Goal: Task Accomplishment & Management: Manage account settings

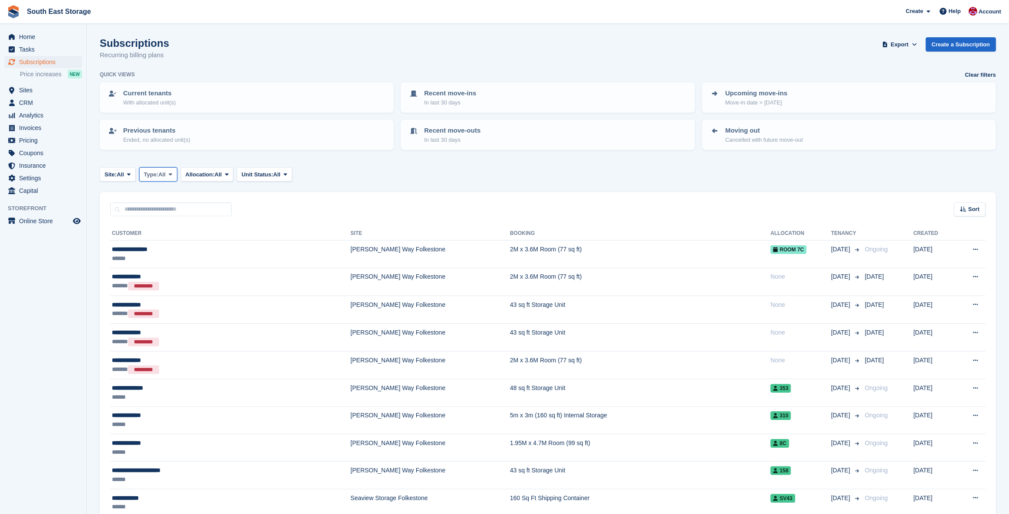
click at [174, 174] on span at bounding box center [170, 174] width 7 height 7
click at [170, 257] on link "Ending" at bounding box center [180, 258] width 75 height 16
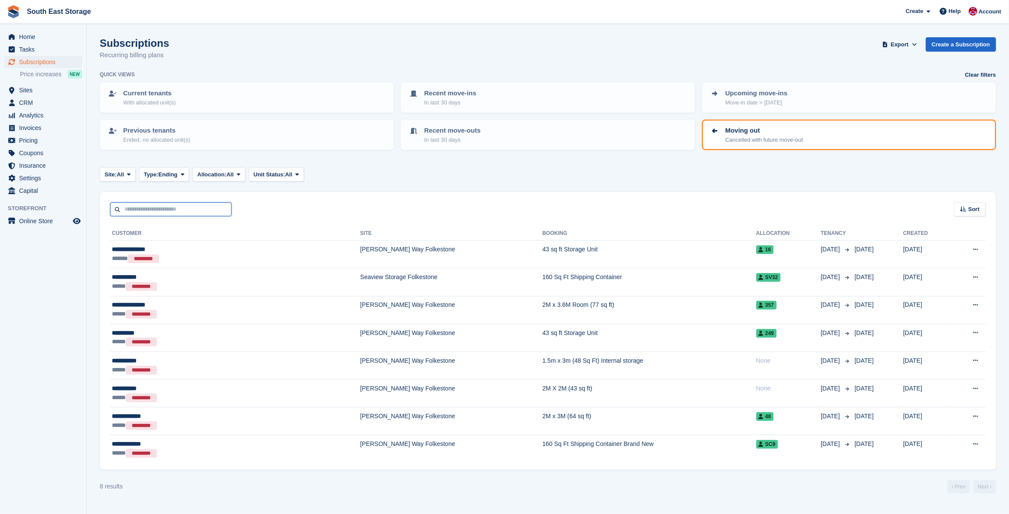
click at [150, 206] on input "text" at bounding box center [170, 210] width 121 height 14
type input "********"
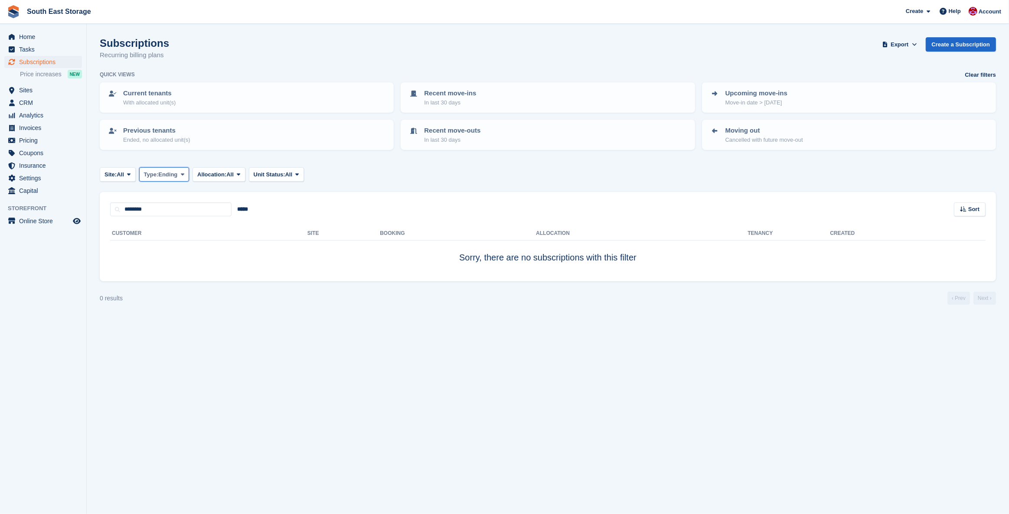
click at [188, 169] on button "Type: Ending" at bounding box center [164, 174] width 50 height 14
click at [156, 198] on link "All" at bounding box center [180, 195] width 75 height 16
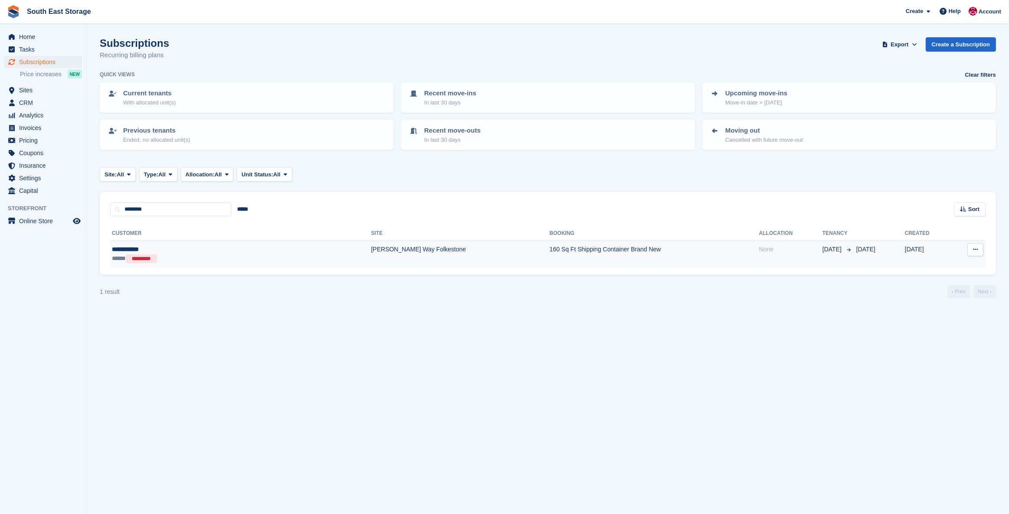
click at [132, 246] on div "**********" at bounding box center [180, 249] width 137 height 9
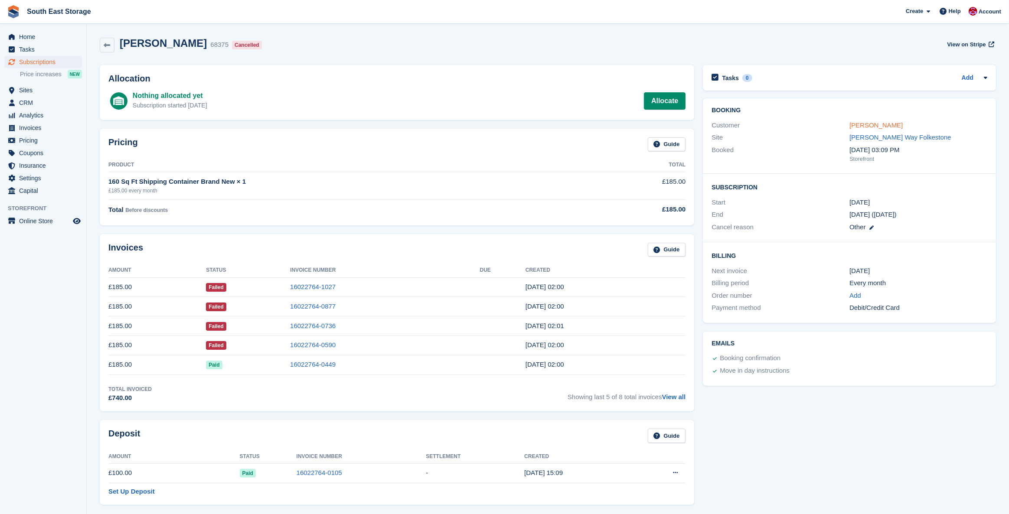
click at [880, 125] on link "Lee Farbrace" at bounding box center [876, 124] width 53 height 7
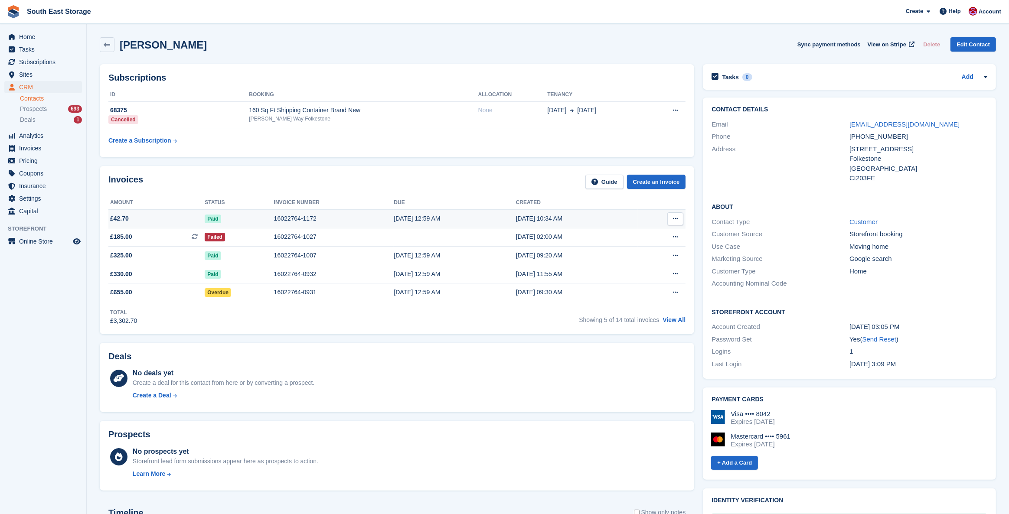
click at [144, 214] on span "£42.70" at bounding box center [156, 218] width 96 height 9
click at [29, 146] on span "Invoices" at bounding box center [45, 148] width 52 height 12
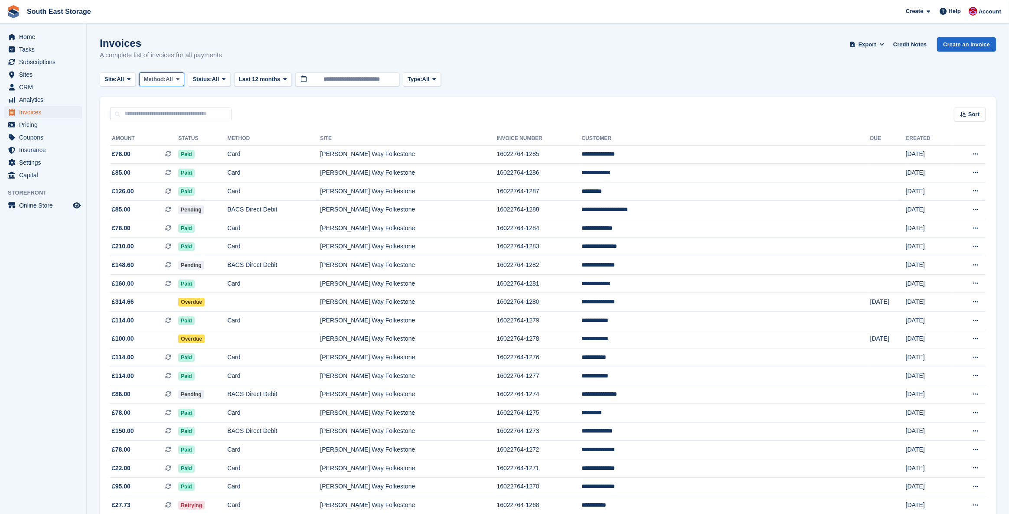
click at [173, 81] on span "All" at bounding box center [169, 79] width 7 height 9
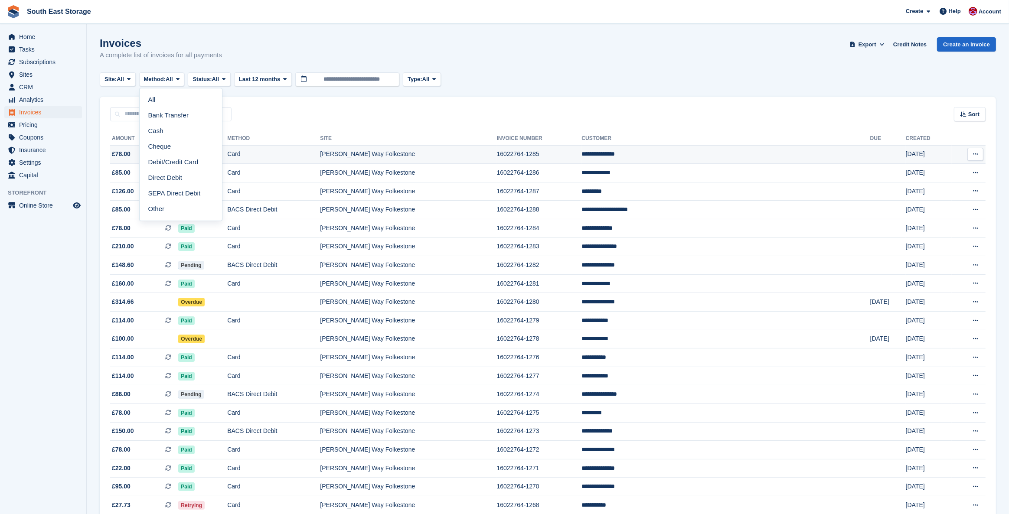
click at [295, 158] on td "Card" at bounding box center [273, 154] width 93 height 19
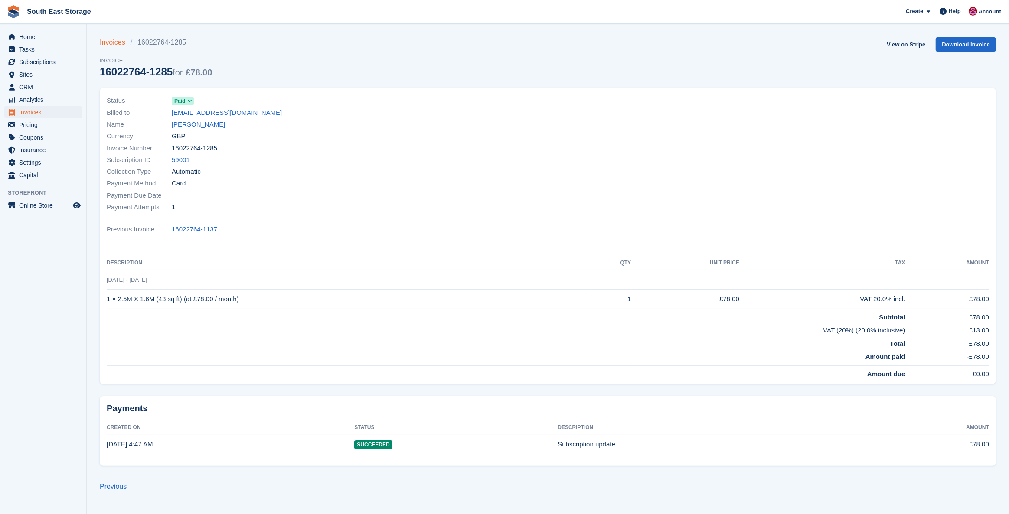
click at [115, 43] on link "Invoices" at bounding box center [115, 42] width 31 height 10
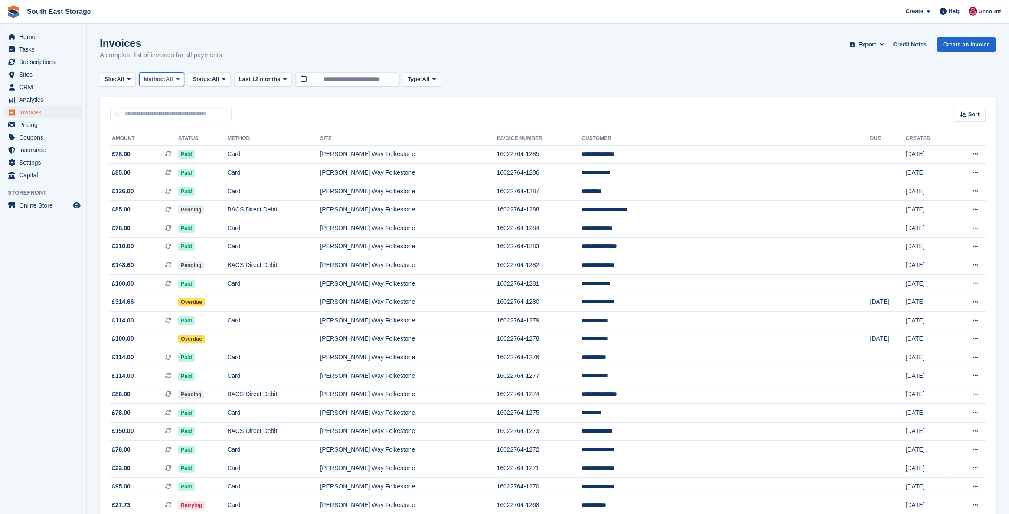
click at [180, 81] on button "Method: All" at bounding box center [162, 79] width 46 height 14
click at [221, 74] on button "Status: All" at bounding box center [209, 79] width 43 height 14
click at [219, 148] on link "Open" at bounding box center [229, 147] width 75 height 16
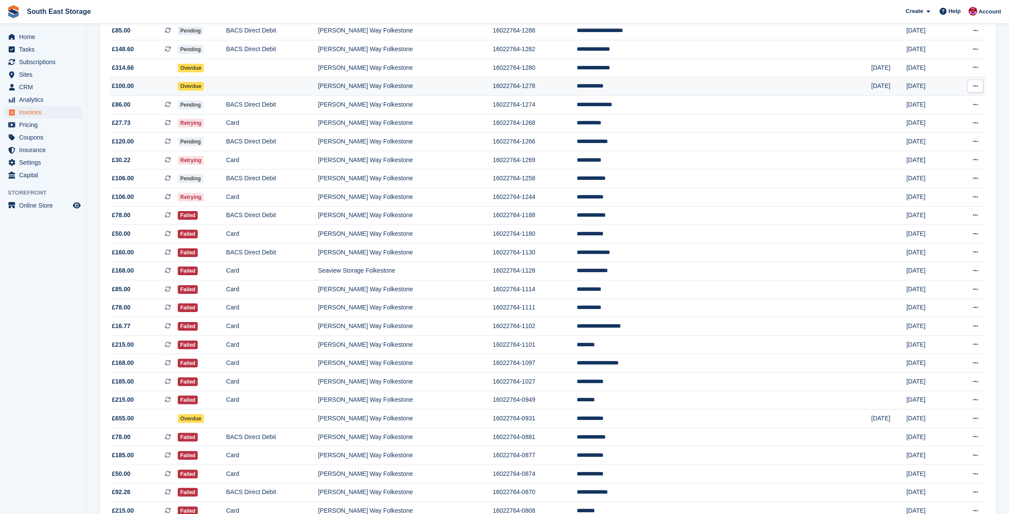
scroll to position [125, 0]
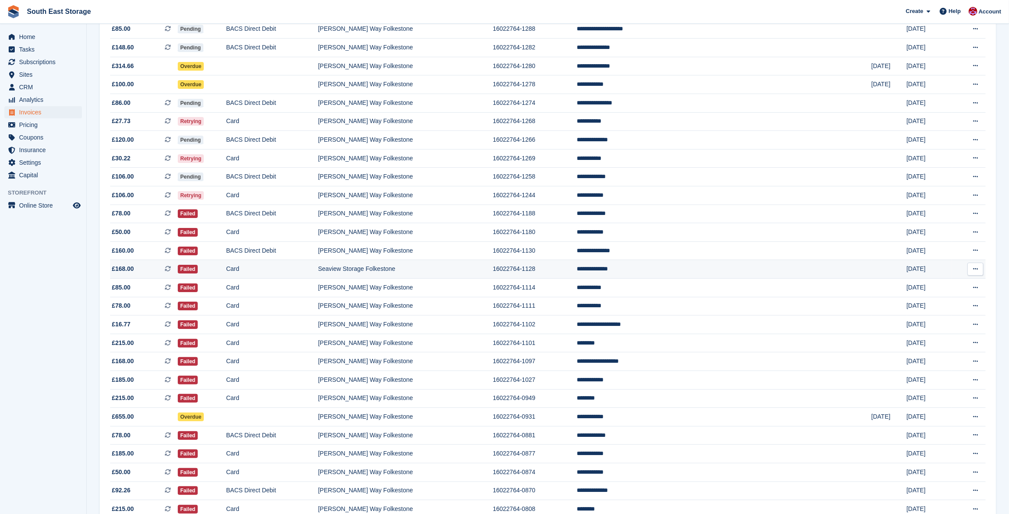
click at [975, 272] on icon at bounding box center [975, 269] width 5 height 6
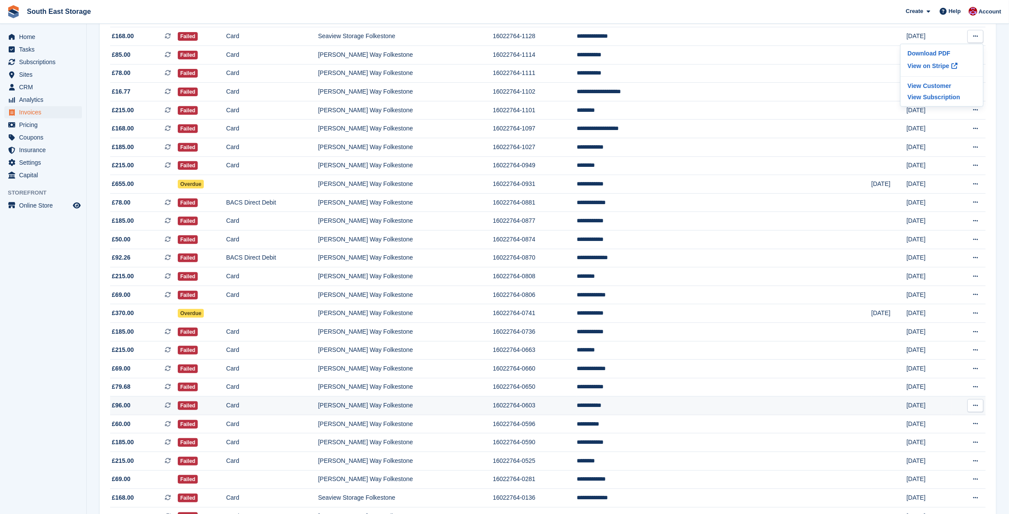
scroll to position [0, 0]
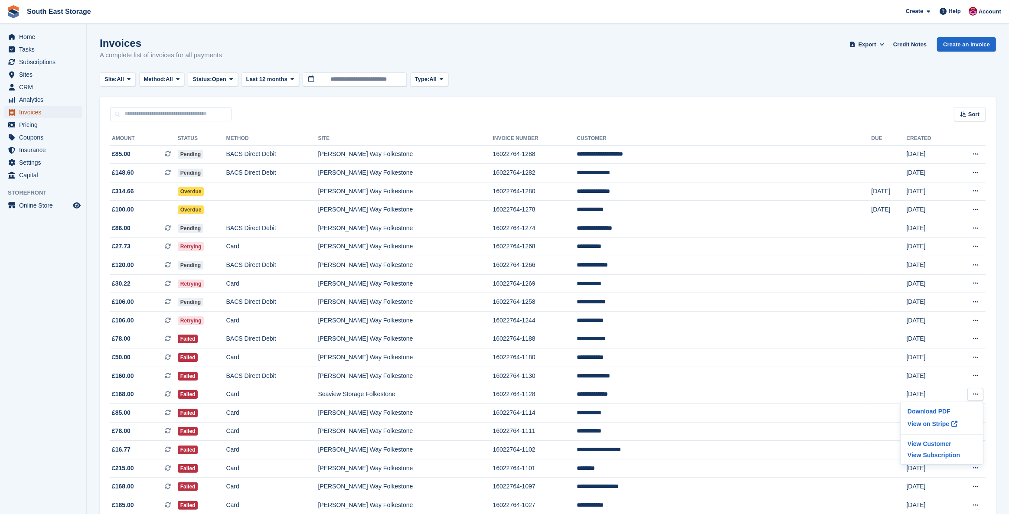
click at [22, 112] on span "Invoices" at bounding box center [45, 112] width 52 height 12
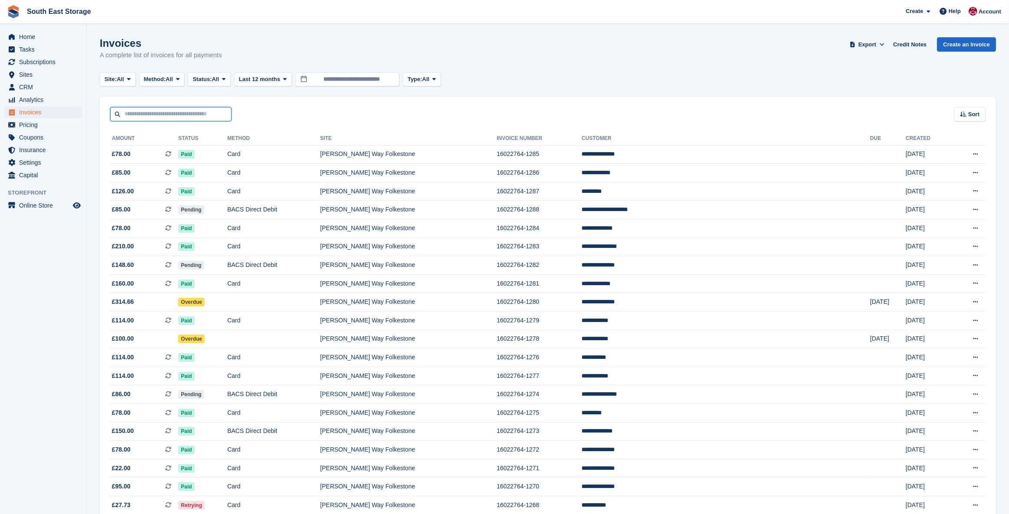
click at [163, 113] on input "text" at bounding box center [170, 114] width 121 height 14
type input "*"
type input "********"
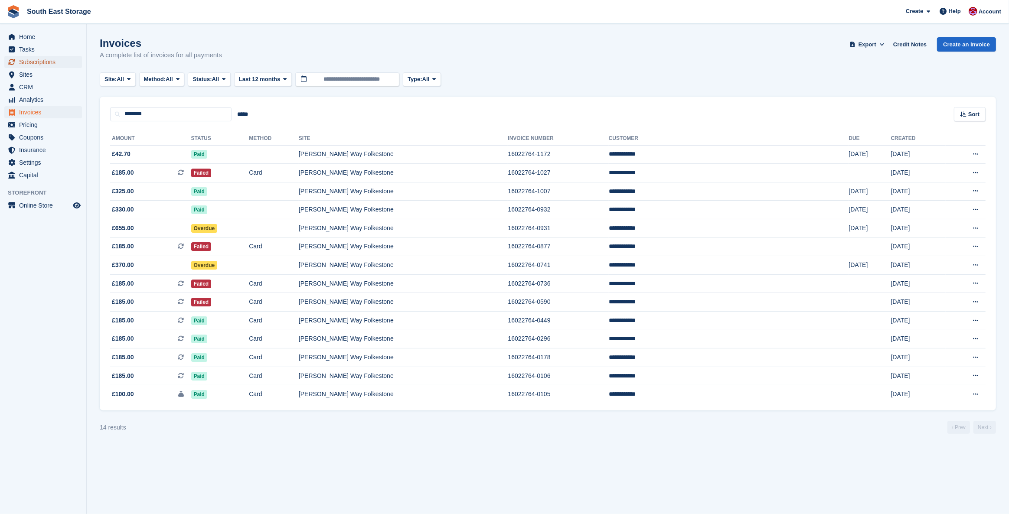
click at [26, 63] on span "Subscriptions" at bounding box center [45, 62] width 52 height 12
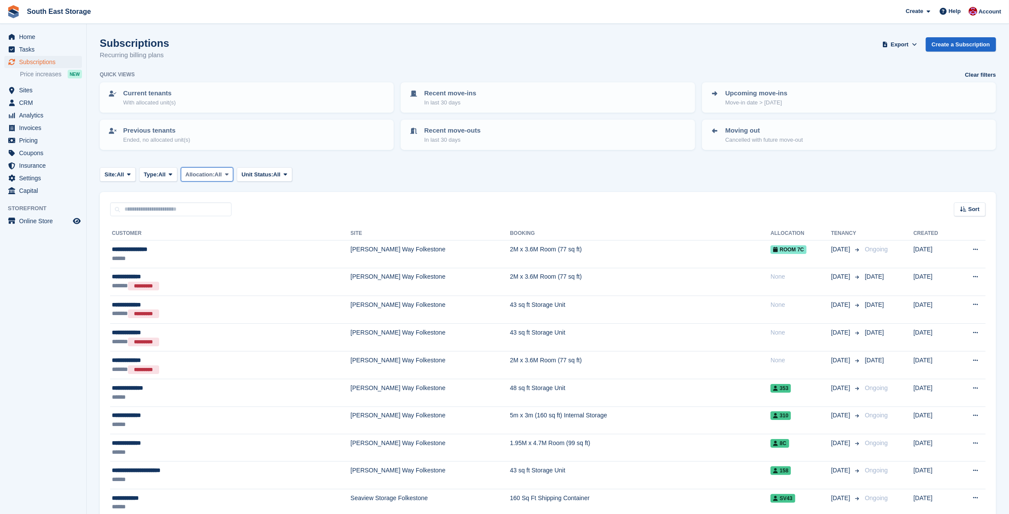
click at [222, 175] on span "All" at bounding box center [218, 174] width 7 height 9
click at [166, 172] on span "All" at bounding box center [161, 174] width 7 height 9
click at [170, 256] on link "Ending" at bounding box center [180, 258] width 75 height 16
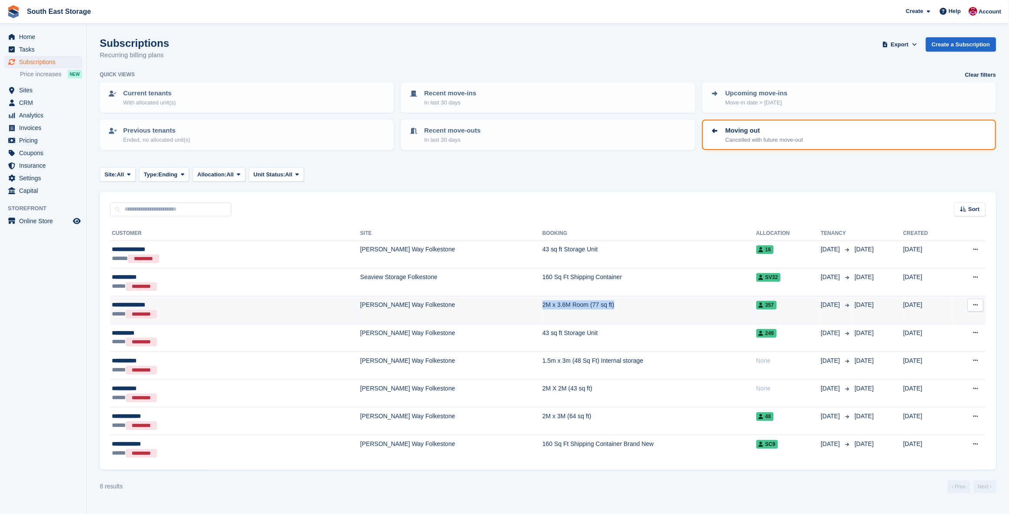
drag, startPoint x: 512, startPoint y: 306, endPoint x: 426, endPoint y: 305, distance: 85.9
click at [543, 305] on td "2M x 3.6M Room (77 sq ft)" at bounding box center [650, 310] width 214 height 28
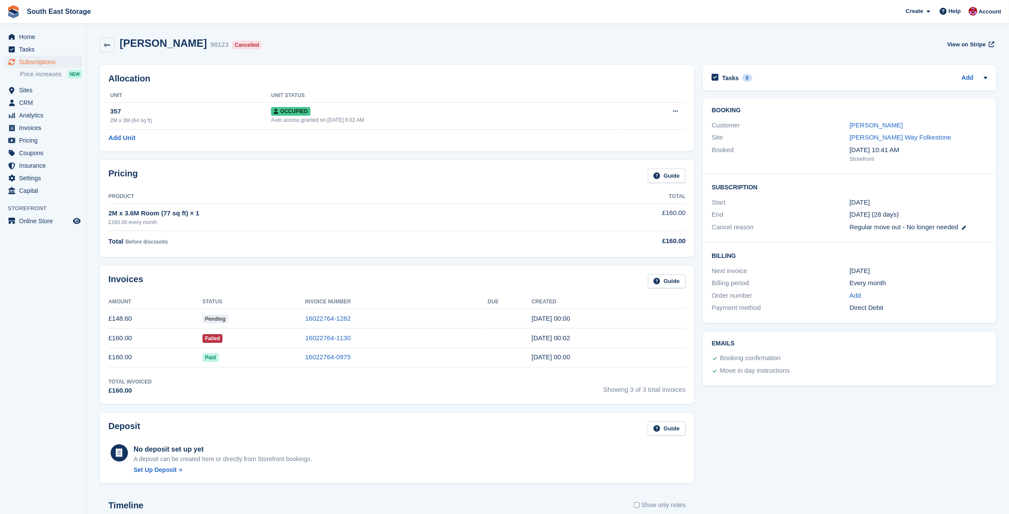
drag, startPoint x: 190, startPoint y: 213, endPoint x: 100, endPoint y: 208, distance: 89.5
click at [100, 208] on div "Pricing Guide Product Total 2M x 3.6M Room (77 sq ft) × 1 £160.00 every month £…" at bounding box center [397, 208] width 595 height 97
click at [244, 229] on td "2M x 3.6M Room (77 sq ft) × 1 £160.00 every month" at bounding box center [337, 216] width 459 height 27
drag, startPoint x: 189, startPoint y: 214, endPoint x: 110, endPoint y: 212, distance: 79.4
click at [110, 212] on div "2M x 3.6M Room (77 sq ft) × 1" at bounding box center [337, 214] width 459 height 10
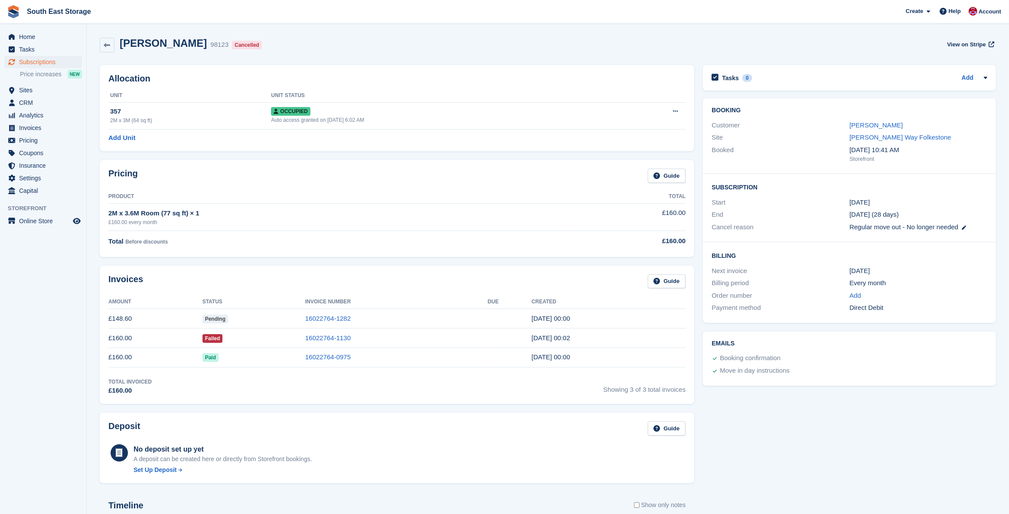
copy div "2M x 3.6M Room (77 sq ft)"
click at [37, 128] on span "Invoices" at bounding box center [45, 128] width 52 height 12
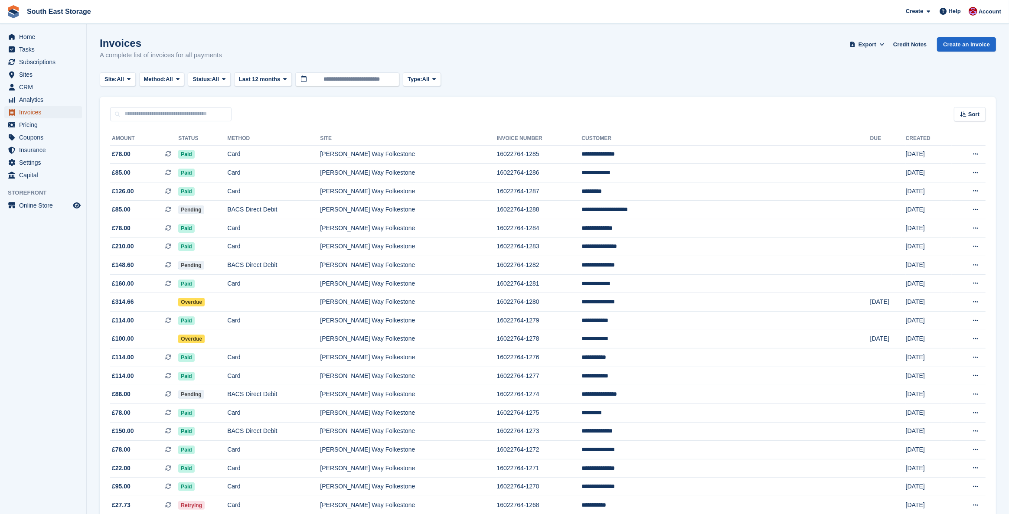
click at [31, 115] on span "Invoices" at bounding box center [45, 112] width 52 height 12
click at [142, 110] on input "text" at bounding box center [170, 114] width 121 height 14
type input "*******"
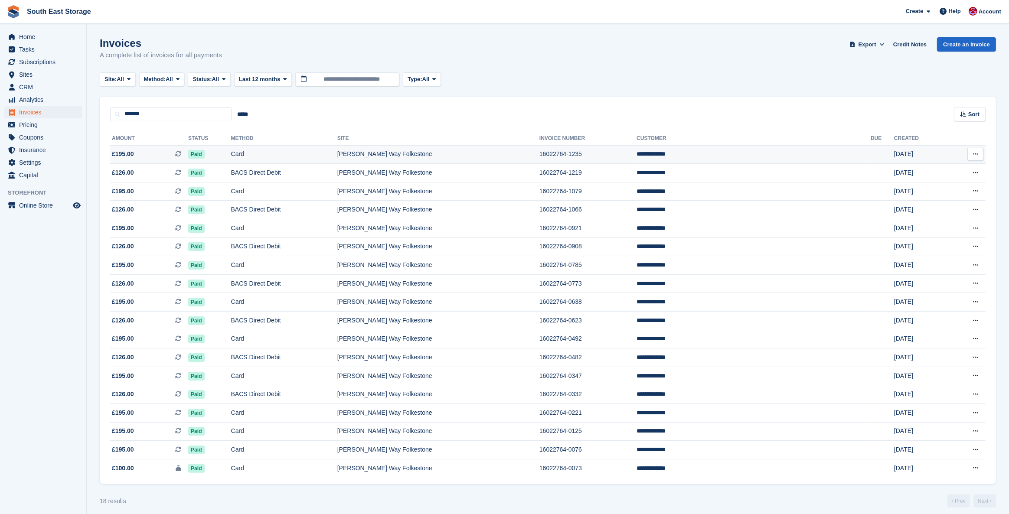
click at [416, 156] on td "[PERSON_NAME] Way Folkestone" at bounding box center [438, 154] width 202 height 19
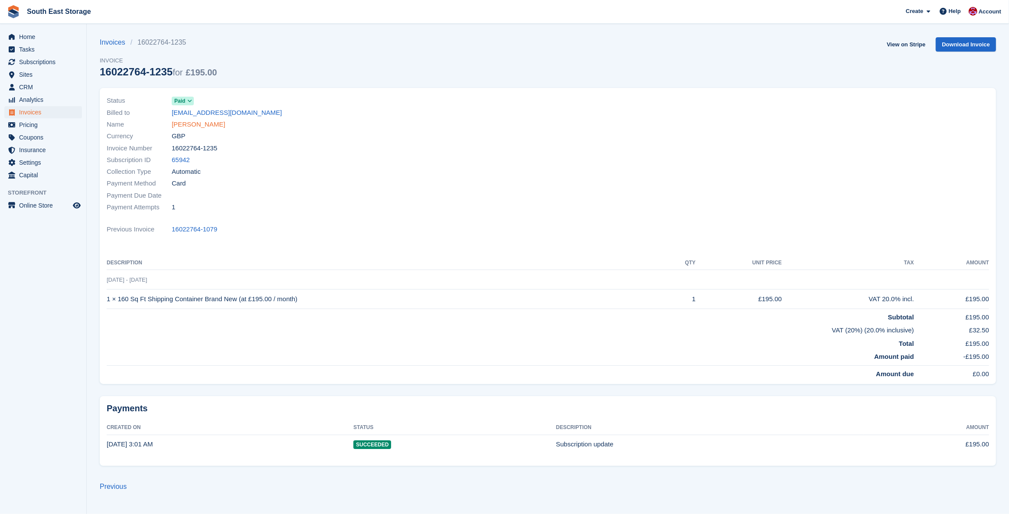
click at [200, 125] on link "David Brennan" at bounding box center [198, 125] width 53 height 10
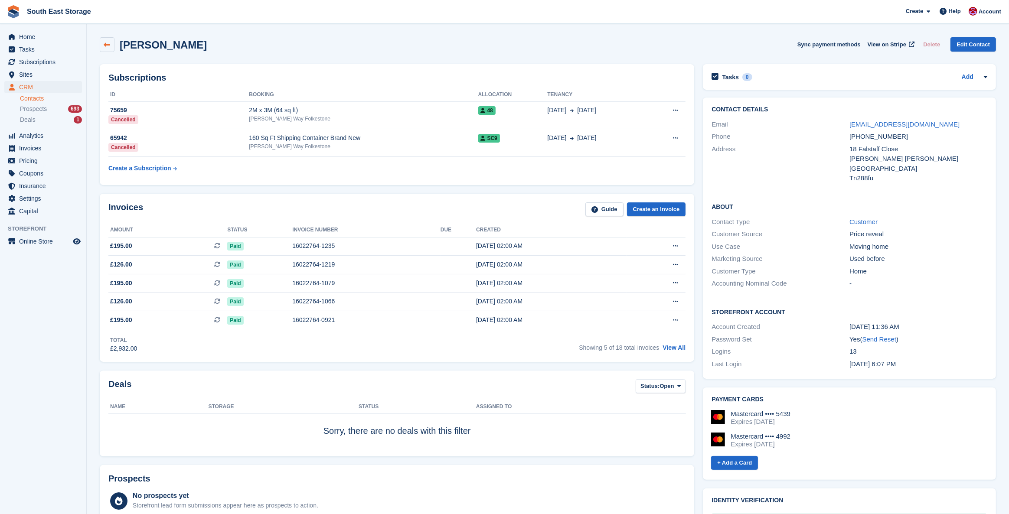
click at [106, 39] on link at bounding box center [107, 44] width 15 height 15
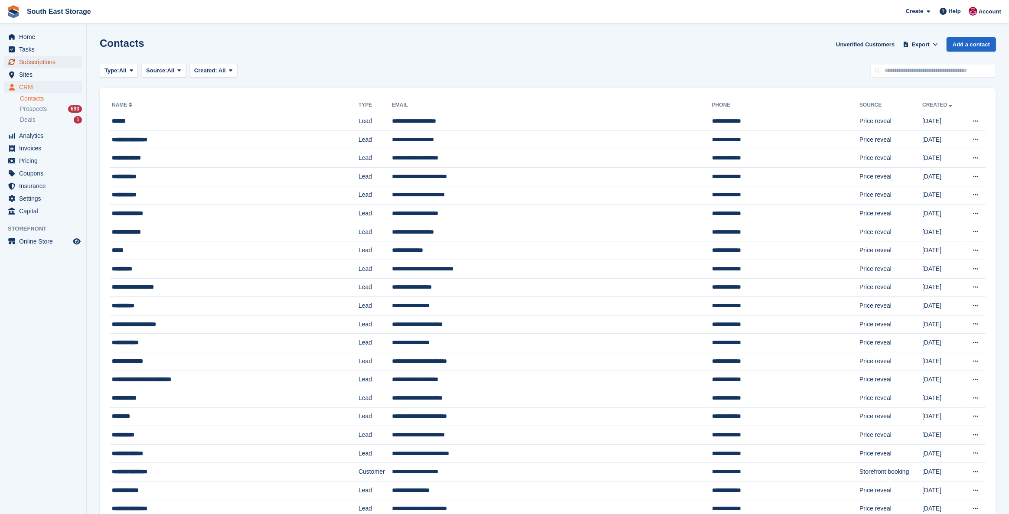
click at [40, 61] on span "Subscriptions" at bounding box center [45, 62] width 52 height 12
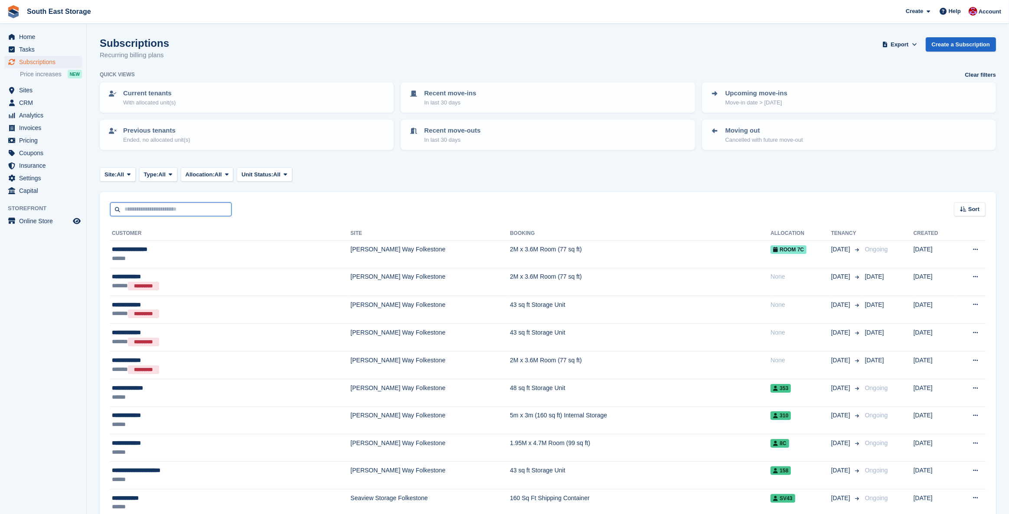
click at [149, 210] on input "text" at bounding box center [170, 210] width 121 height 14
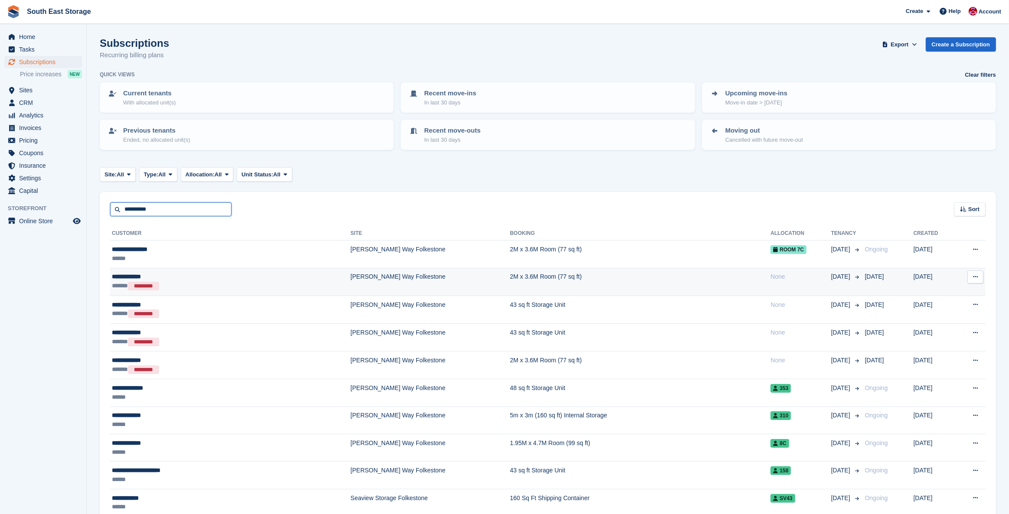
type input "**********"
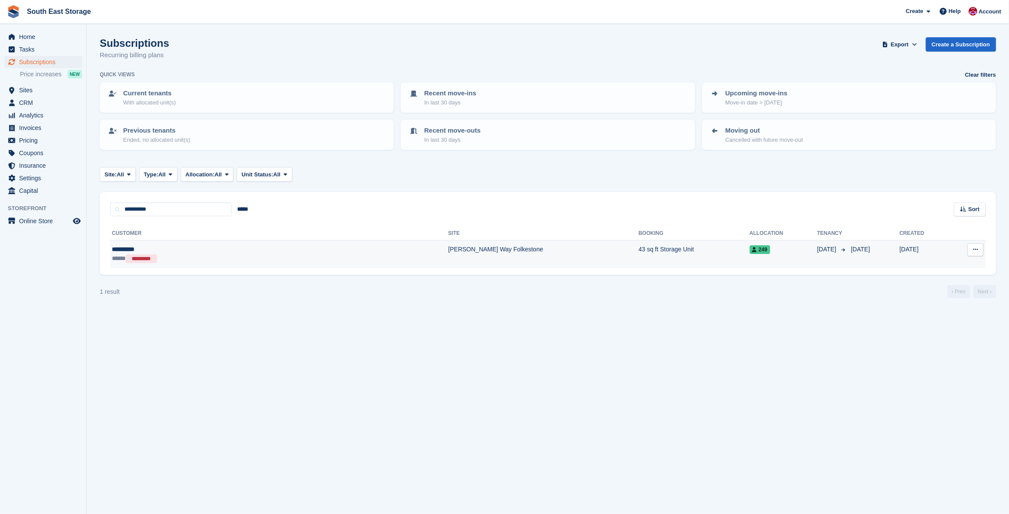
click at [122, 248] on div "**********" at bounding box center [195, 249] width 167 height 9
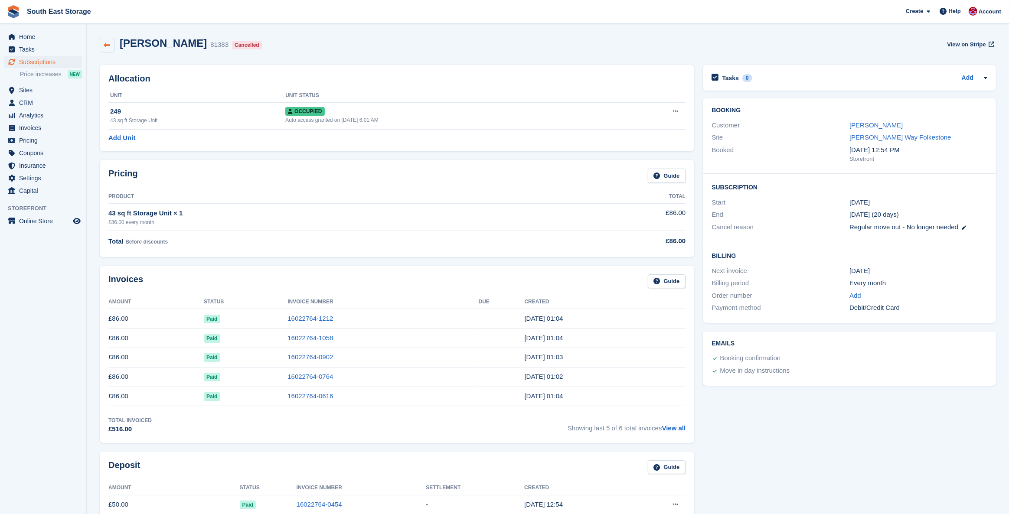
click at [105, 43] on icon at bounding box center [107, 45] width 7 height 7
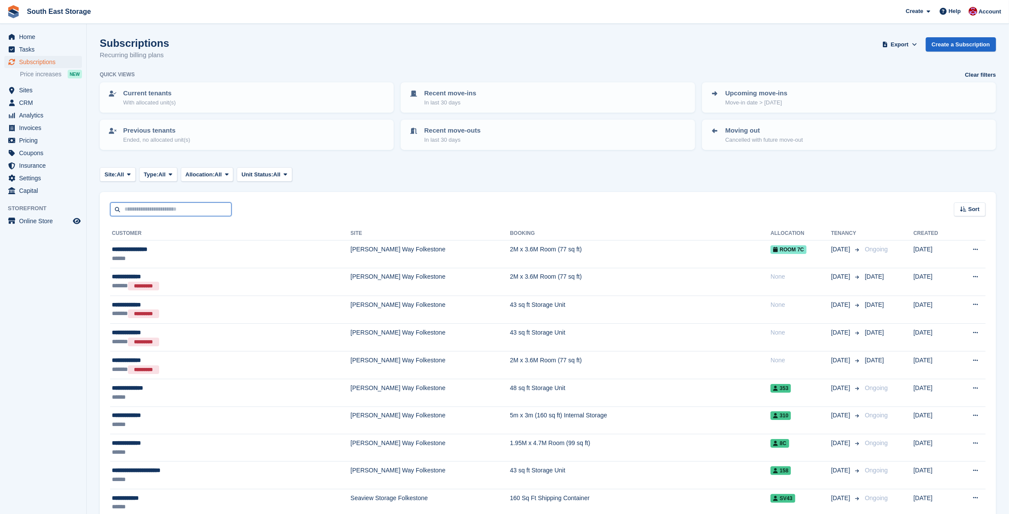
click at [148, 208] on input "text" at bounding box center [170, 210] width 121 height 14
type input "****"
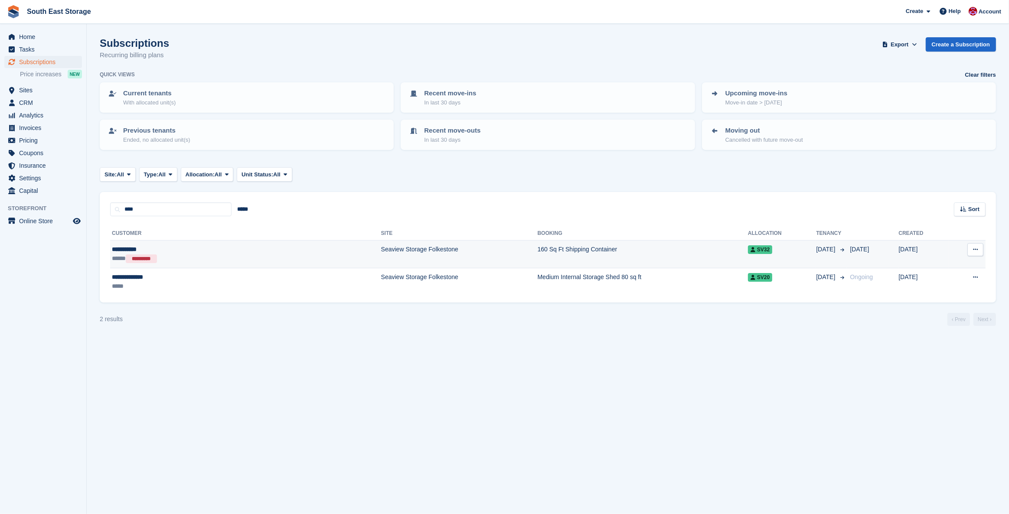
click at [121, 247] on div "**********" at bounding box center [178, 249] width 132 height 9
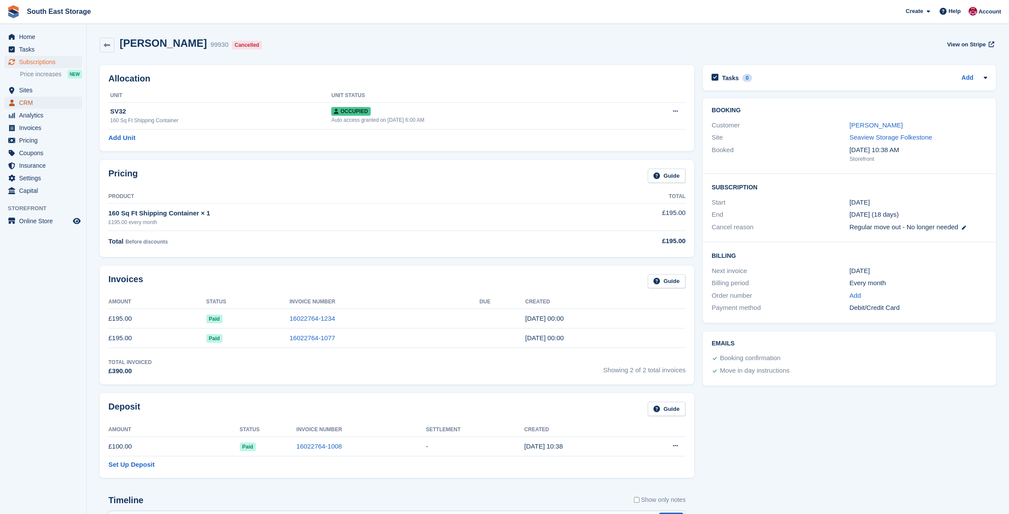
click at [27, 100] on span "CRM" at bounding box center [45, 103] width 52 height 12
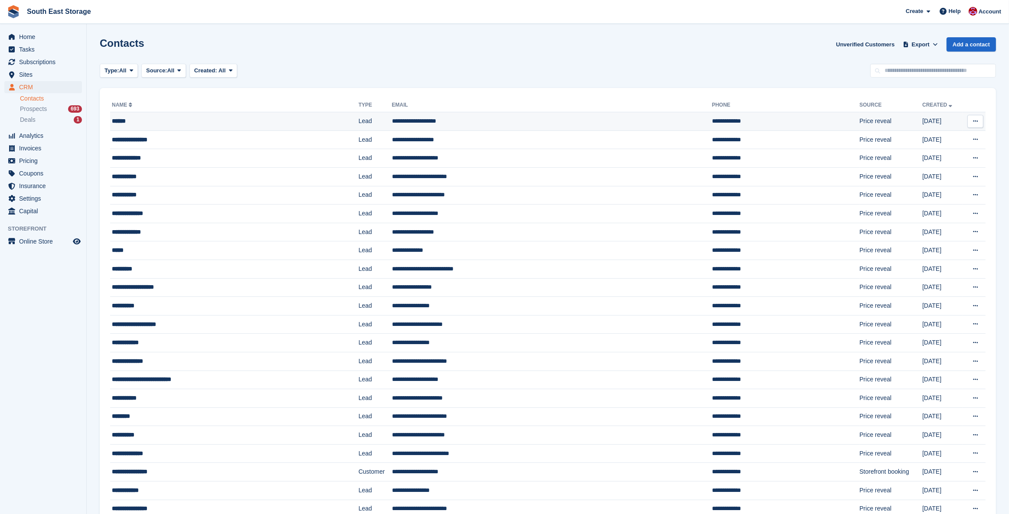
click at [239, 119] on div "******" at bounding box center [209, 121] width 194 height 9
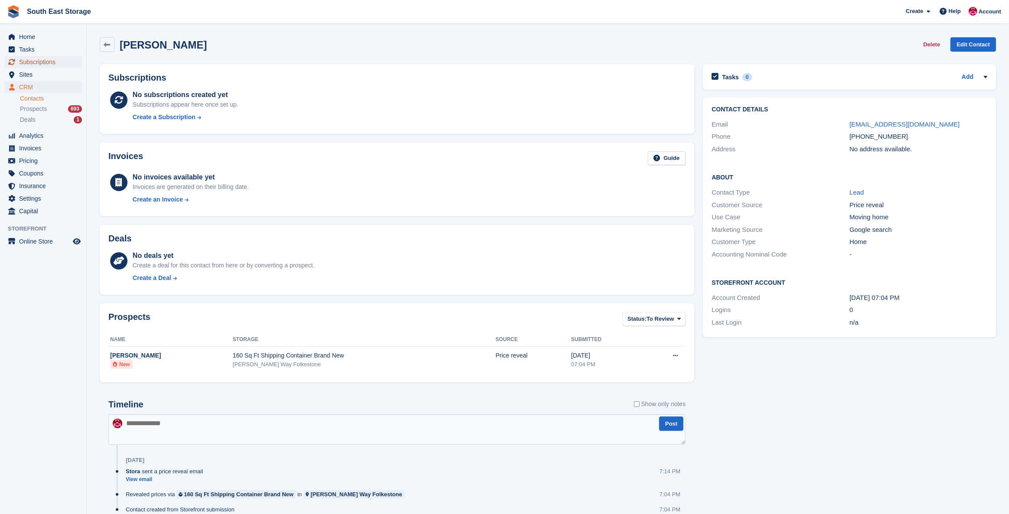
click at [36, 63] on span "Subscriptions" at bounding box center [45, 62] width 52 height 12
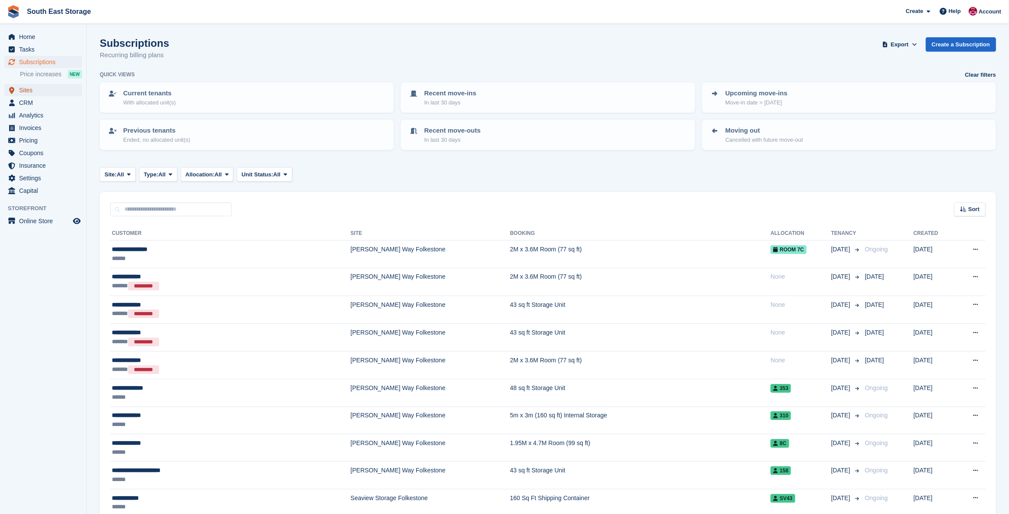
click at [29, 91] on span "Sites" at bounding box center [45, 90] width 52 height 12
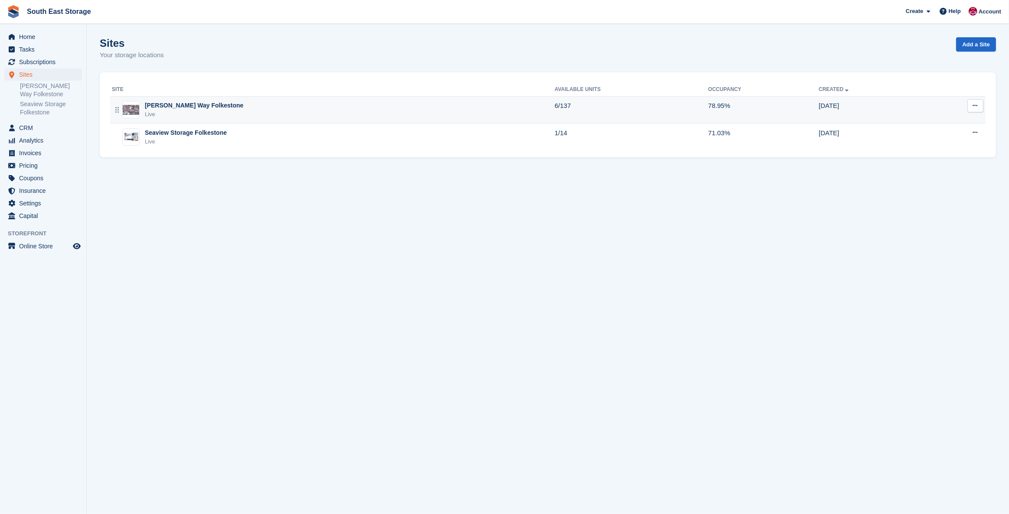
click at [190, 107] on div "[PERSON_NAME] Way Folkestone" at bounding box center [194, 105] width 98 height 9
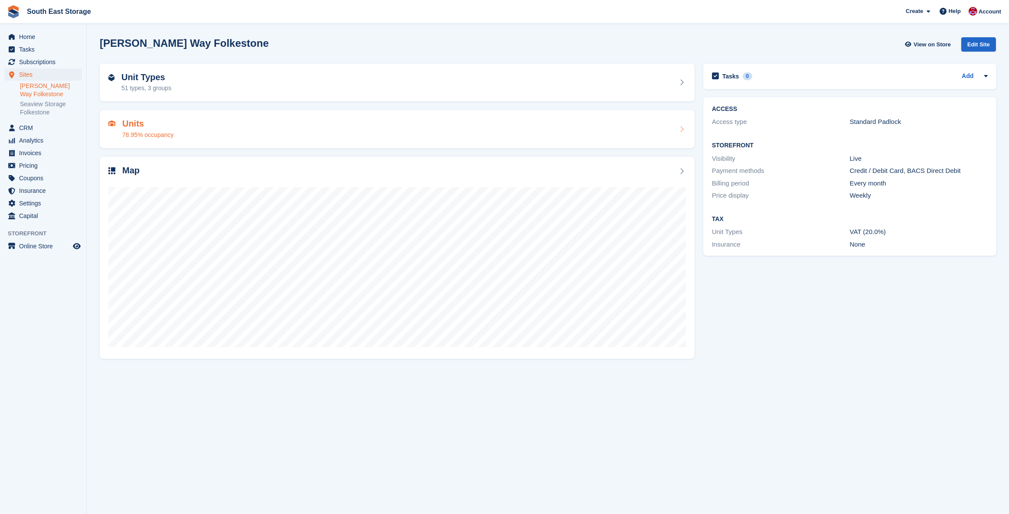
click at [136, 124] on h2 "Units" at bounding box center [147, 124] width 51 height 10
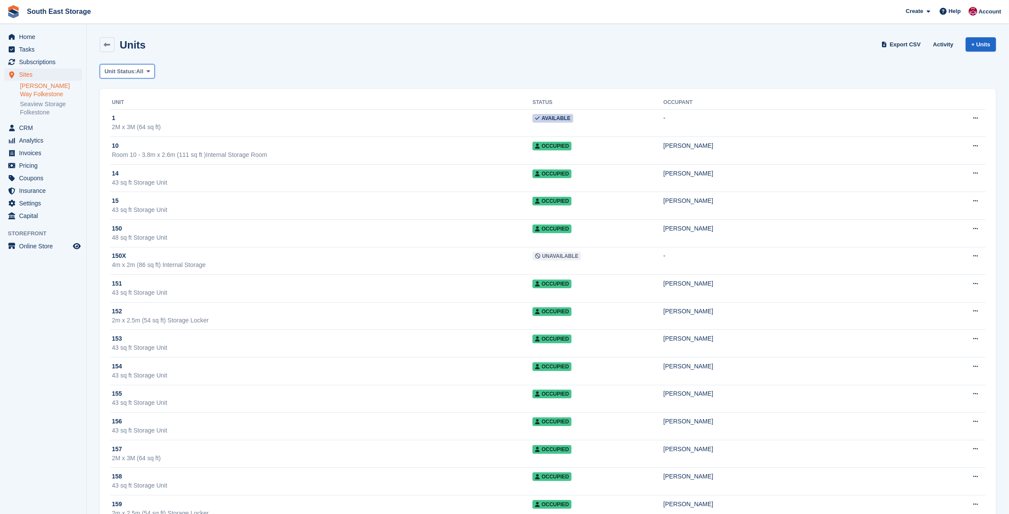
click at [150, 70] on icon at bounding box center [148, 72] width 3 height 6
click at [130, 111] on link "Available" at bounding box center [141, 108] width 75 height 16
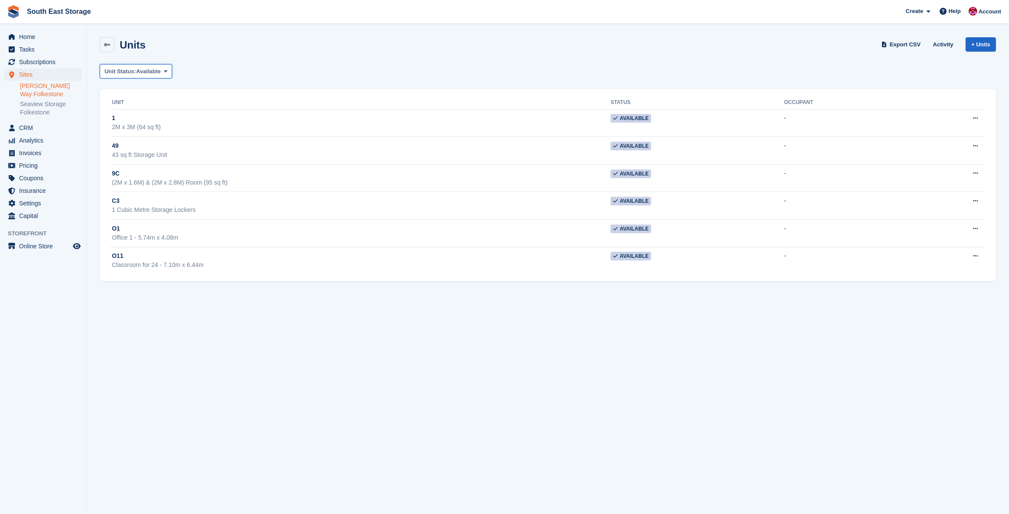
click at [167, 69] on icon at bounding box center [165, 72] width 3 height 6
click at [262, 81] on div "Units Export CSV Activity + Units Unit Status: Available All Available Reserved…" at bounding box center [548, 157] width 897 height 249
click at [108, 40] on link at bounding box center [107, 44] width 15 height 15
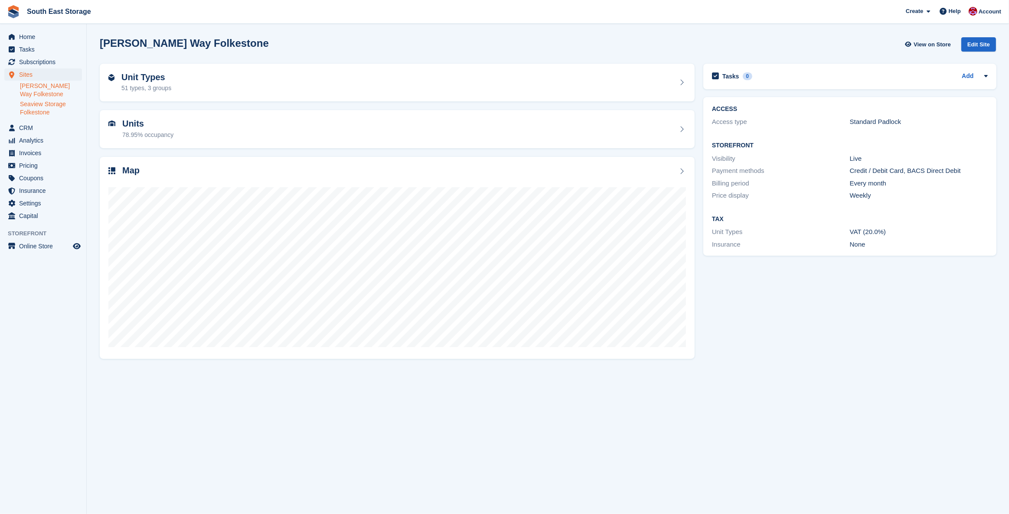
click at [38, 100] on link "Seaview Storage Folkestone" at bounding box center [51, 108] width 62 height 16
click at [134, 124] on h2 "Units" at bounding box center [147, 124] width 51 height 10
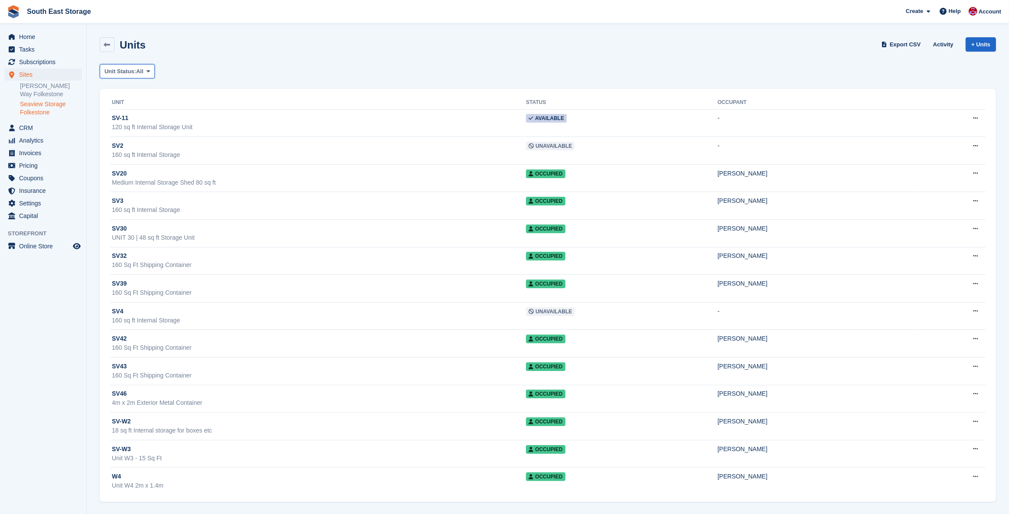
click at [144, 74] on span "All" at bounding box center [139, 71] width 7 height 9
click at [131, 106] on link "Available" at bounding box center [141, 108] width 75 height 16
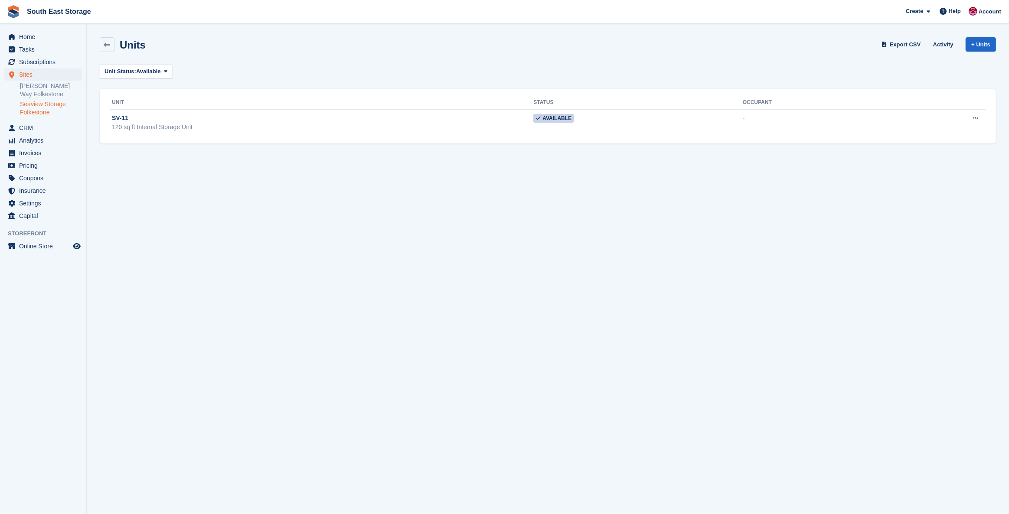
click at [280, 71] on div "Unit Status: Available All Available Reserved Occupied Overlocked Repossessed U…" at bounding box center [548, 71] width 897 height 14
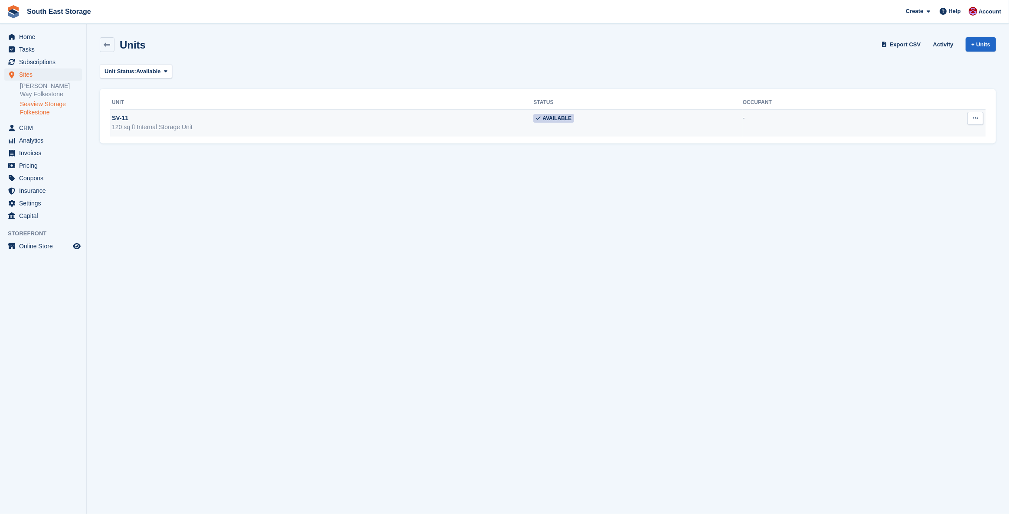
click at [126, 116] on span "SV-11" at bounding box center [120, 118] width 16 height 9
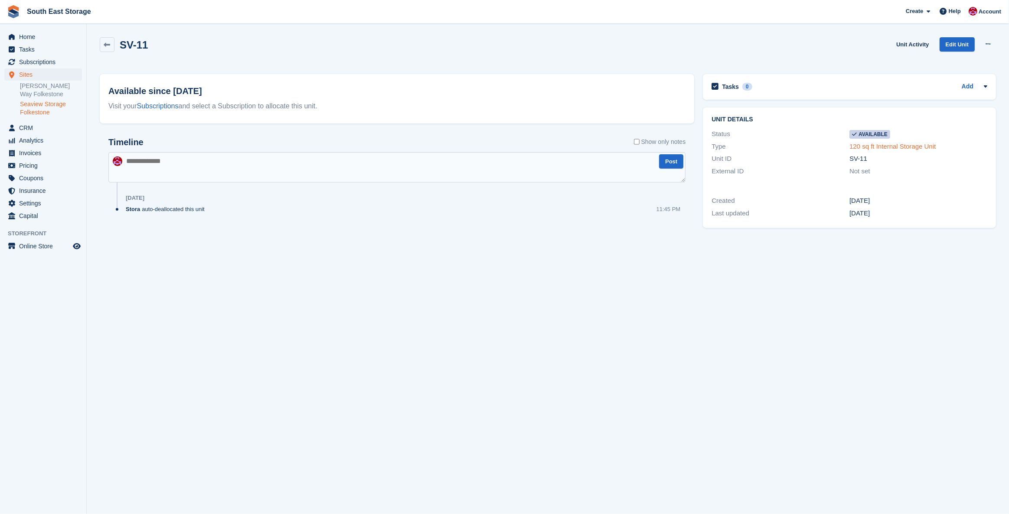
click at [871, 148] on link "120 sq ft Internal Storage Unit" at bounding box center [893, 146] width 86 height 7
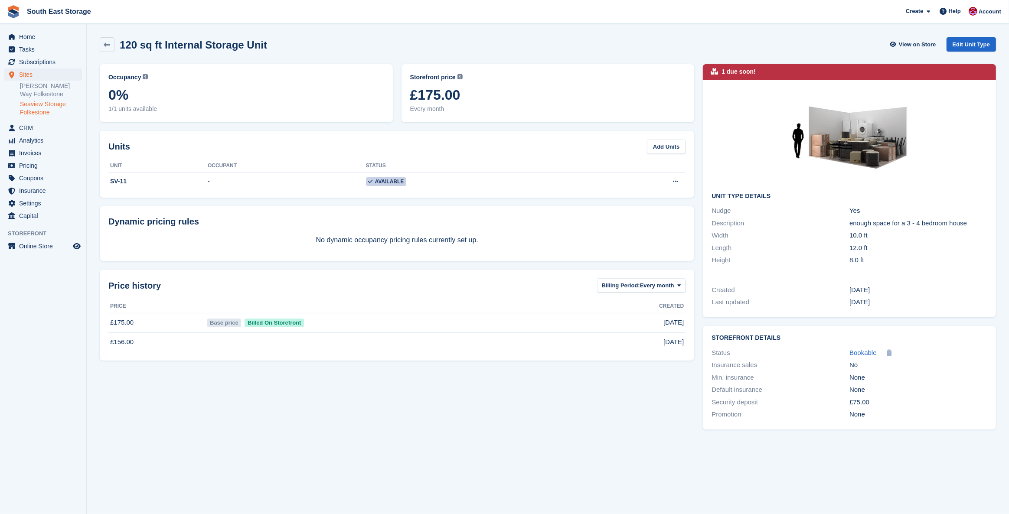
click at [612, 59] on div "120 sq ft Internal Storage Unit View on Store Edit Unit Type" at bounding box center [547, 46] width 905 height 27
click at [392, 36] on div "120 sq ft Internal Storage Unit View on Store Edit Unit Type" at bounding box center [547, 46] width 905 height 27
click at [401, 38] on div "120 sq ft Internal Storage Unit View on Store Edit Unit Type" at bounding box center [548, 44] width 897 height 15
click at [305, 19] on span "South East Storage Create Subscription Invoice Contact Deal Discount Page Help …" at bounding box center [504, 11] width 1009 height 23
click at [109, 40] on link at bounding box center [107, 44] width 15 height 15
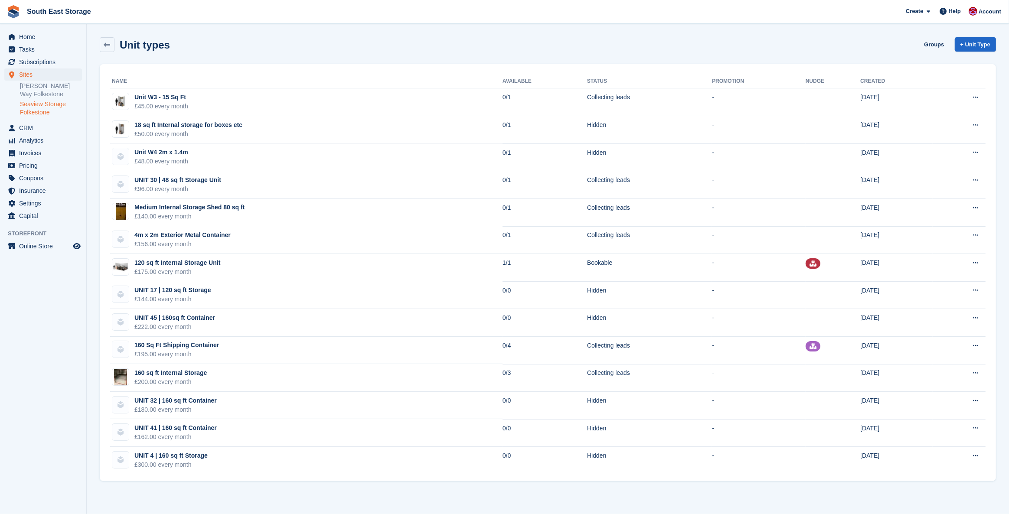
click at [37, 100] on link "Seaview Storage Folkestone" at bounding box center [51, 108] width 62 height 16
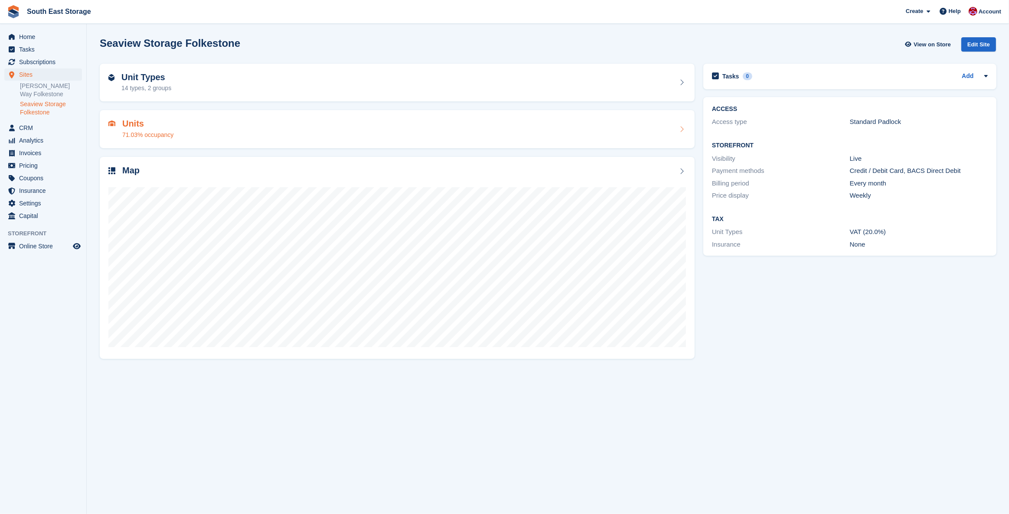
click at [135, 126] on h2 "Units" at bounding box center [147, 124] width 51 height 10
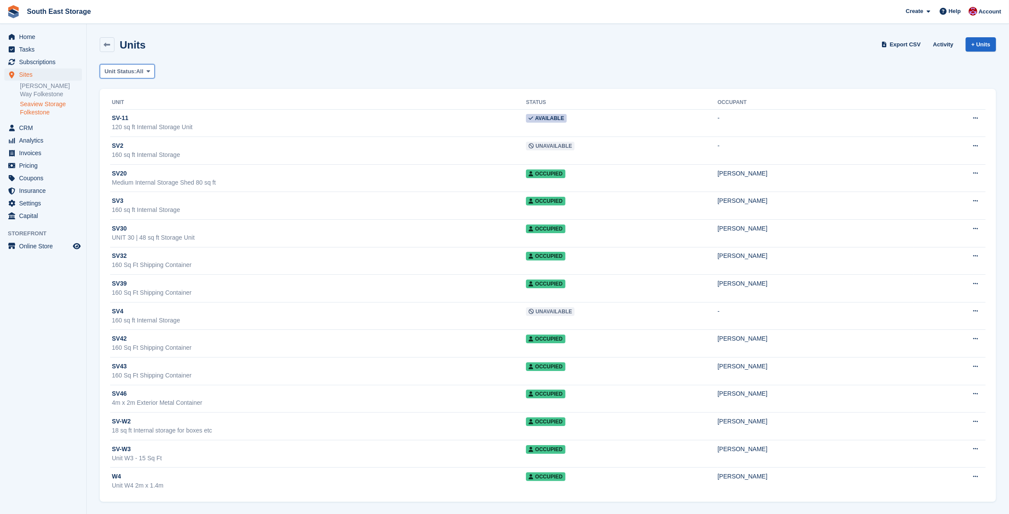
click at [149, 69] on span at bounding box center [148, 71] width 7 height 7
click at [136, 106] on link "Available" at bounding box center [141, 108] width 75 height 16
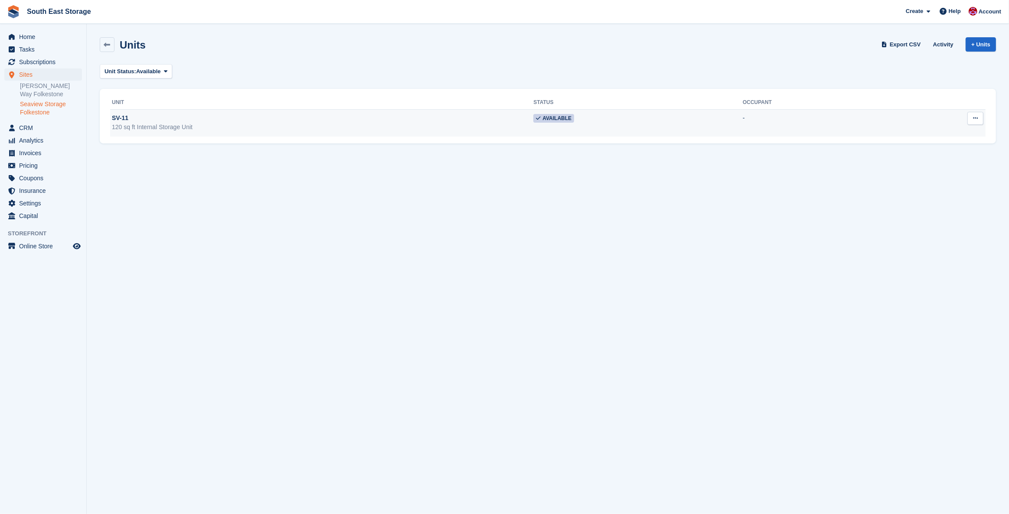
click at [971, 115] on button at bounding box center [976, 118] width 16 height 13
click at [920, 133] on p "Edit unit" at bounding box center [941, 135] width 75 height 11
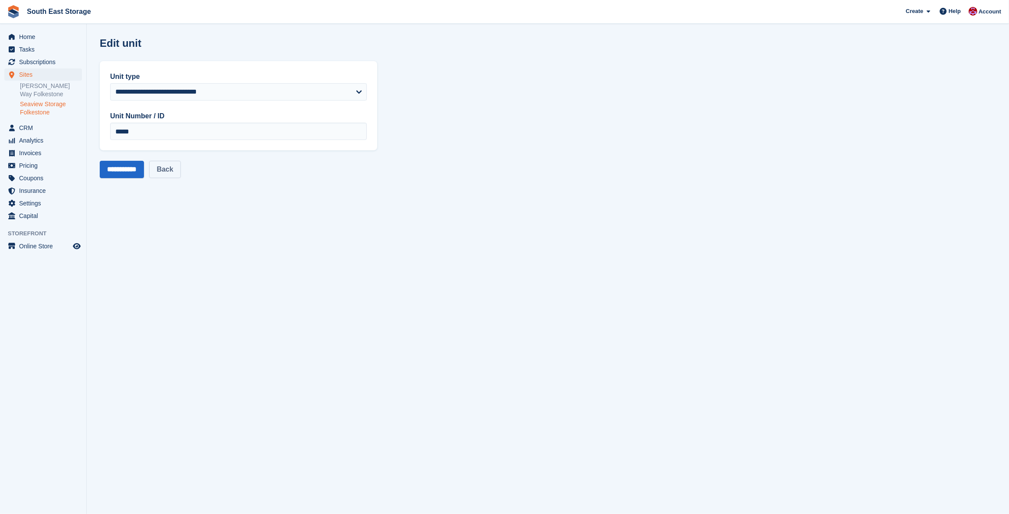
click at [177, 170] on link "Back" at bounding box center [164, 169] width 31 height 17
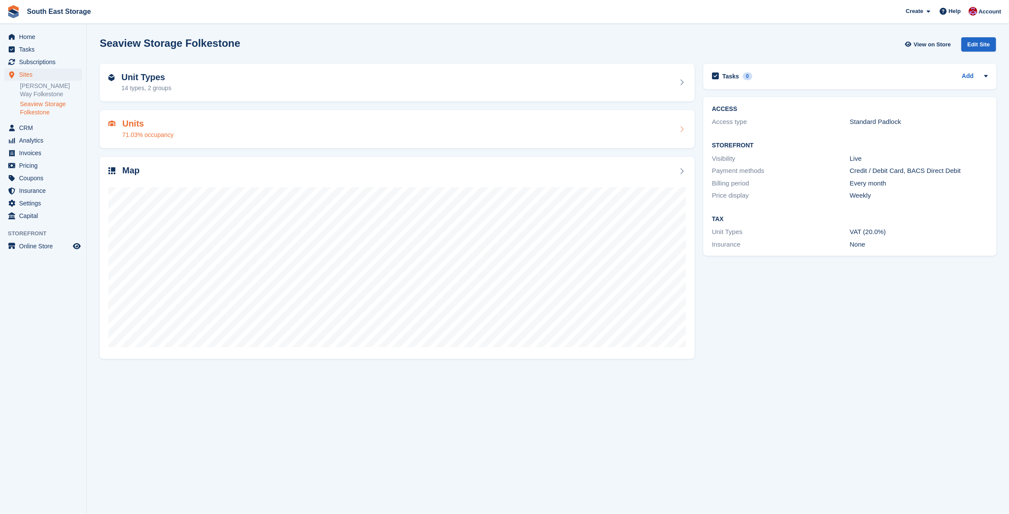
click at [155, 128] on h2 "Units" at bounding box center [147, 124] width 51 height 10
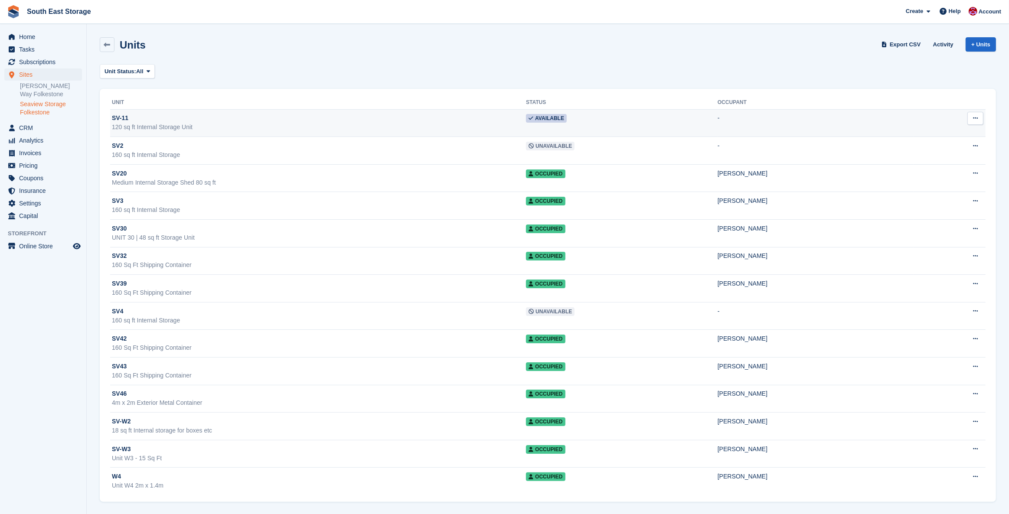
click at [147, 122] on div "SV-11" at bounding box center [319, 118] width 414 height 9
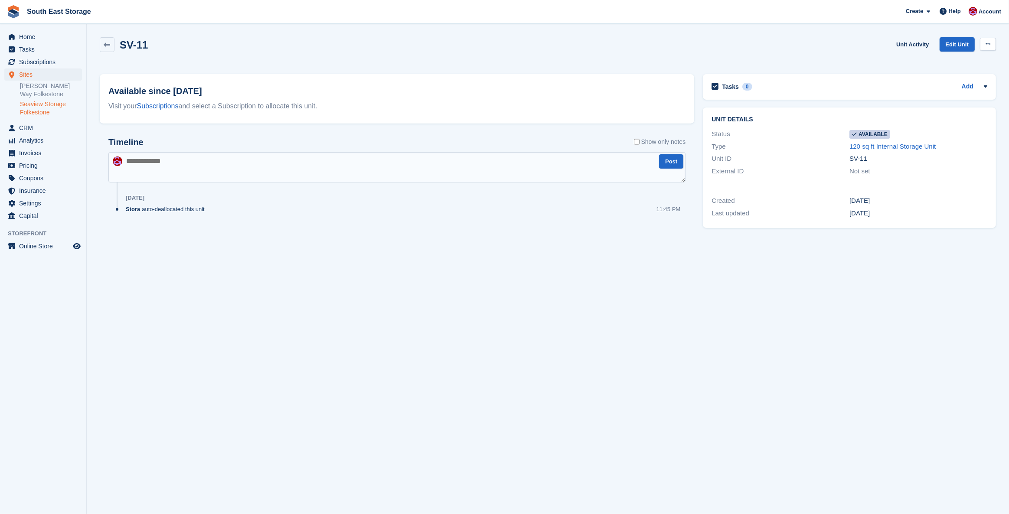
click at [991, 45] on button at bounding box center [988, 44] width 16 height 13
click at [954, 59] on p "Make unavailable" at bounding box center [954, 61] width 75 height 11
click at [676, 268] on section "Unit was successfully made unavailable. SV-11 Unit Activity Edit Unit Make Avai…" at bounding box center [548, 257] width 923 height 514
click at [27, 122] on span "CRM" at bounding box center [45, 128] width 52 height 12
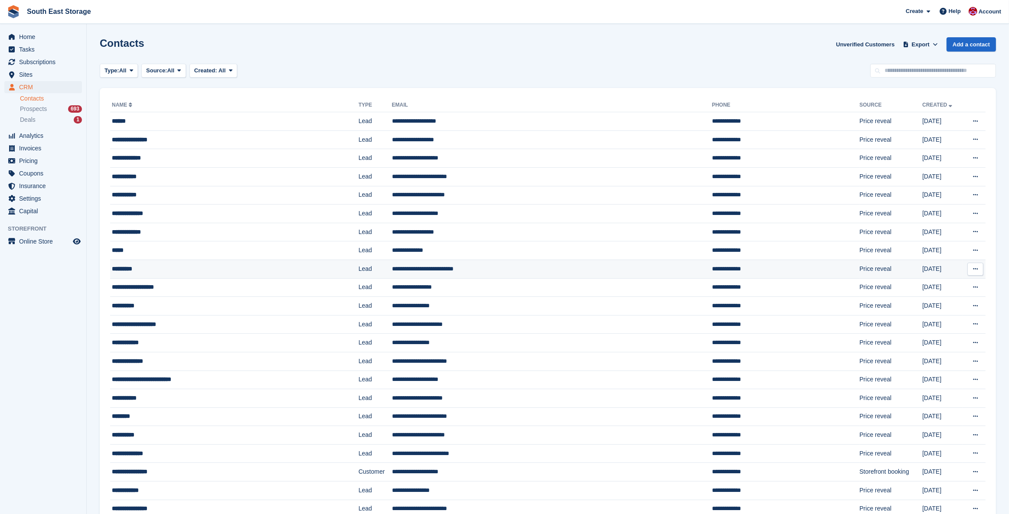
click at [122, 265] on div "*********" at bounding box center [209, 269] width 194 height 9
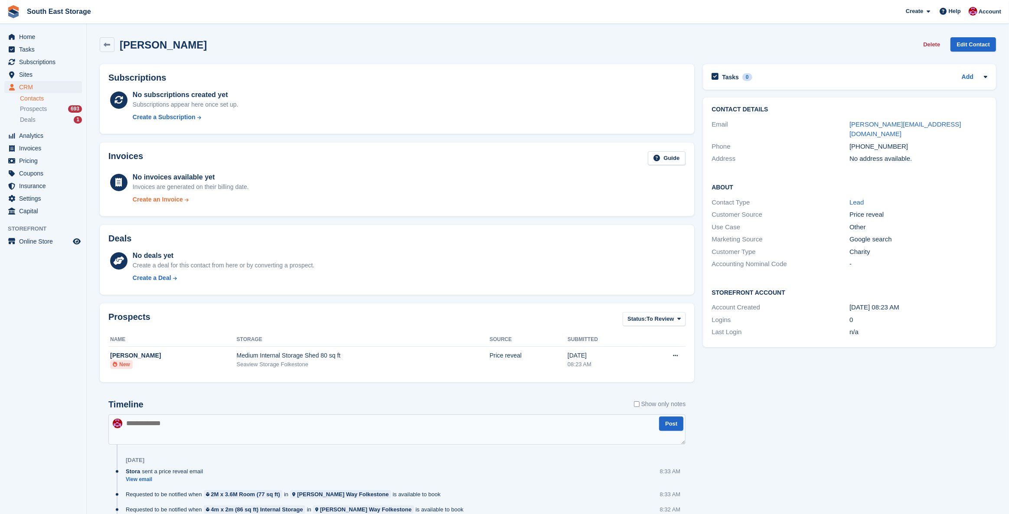
click at [161, 201] on div "Create an Invoice" at bounding box center [158, 199] width 50 height 9
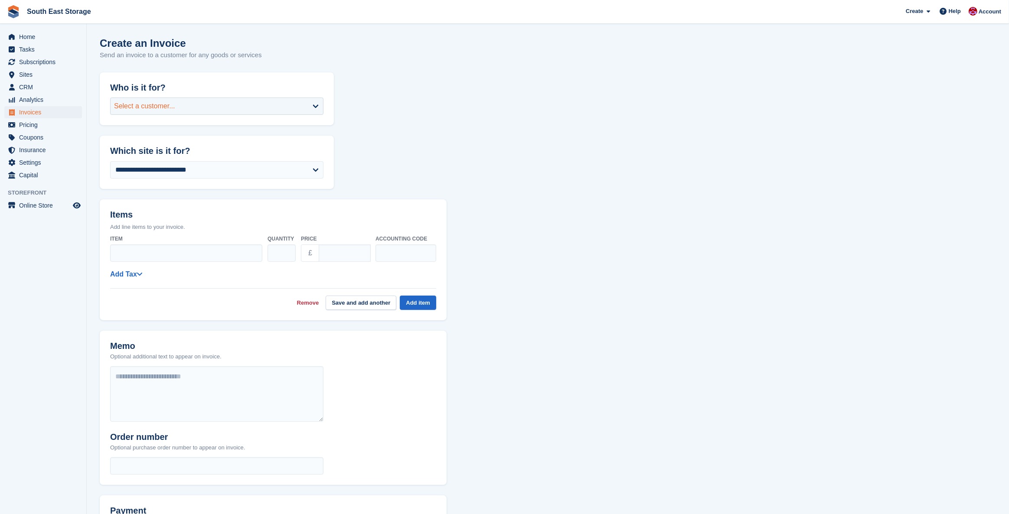
click at [307, 104] on div "Select a customer..." at bounding box center [216, 106] width 213 height 17
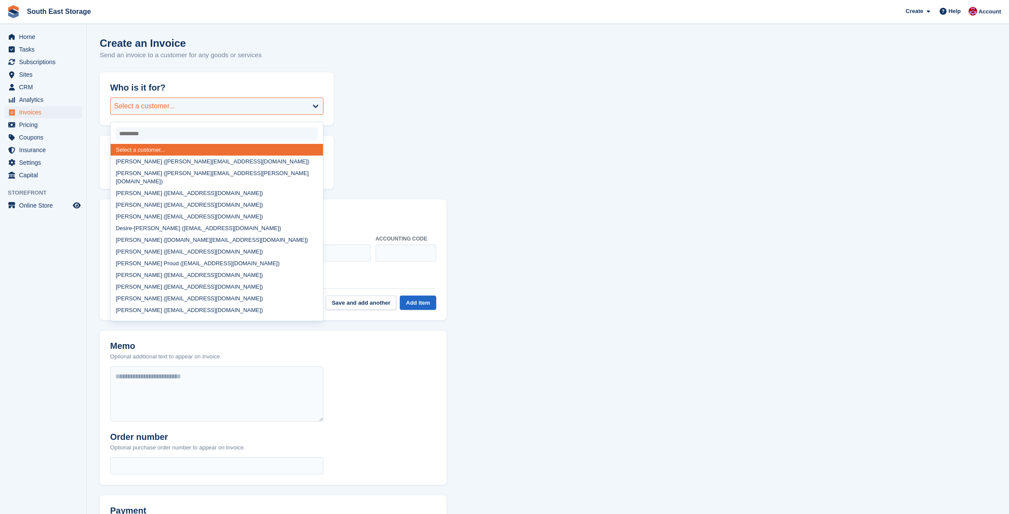
click at [200, 110] on div "Select a customer..." at bounding box center [216, 106] width 213 height 17
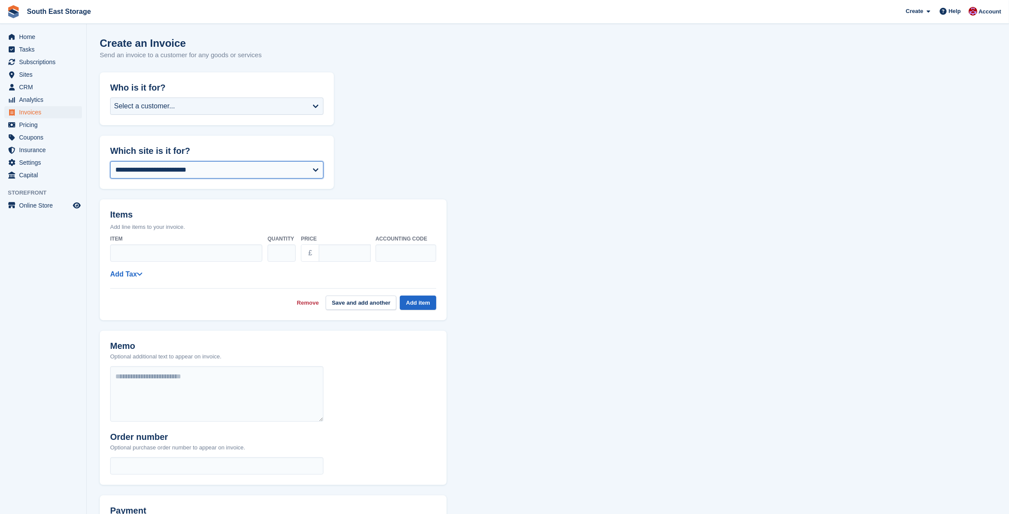
click at [172, 167] on select "**********" at bounding box center [216, 169] width 213 height 17
select select "****"
click at [155, 105] on div "Select a customer..." at bounding box center [144, 106] width 61 height 10
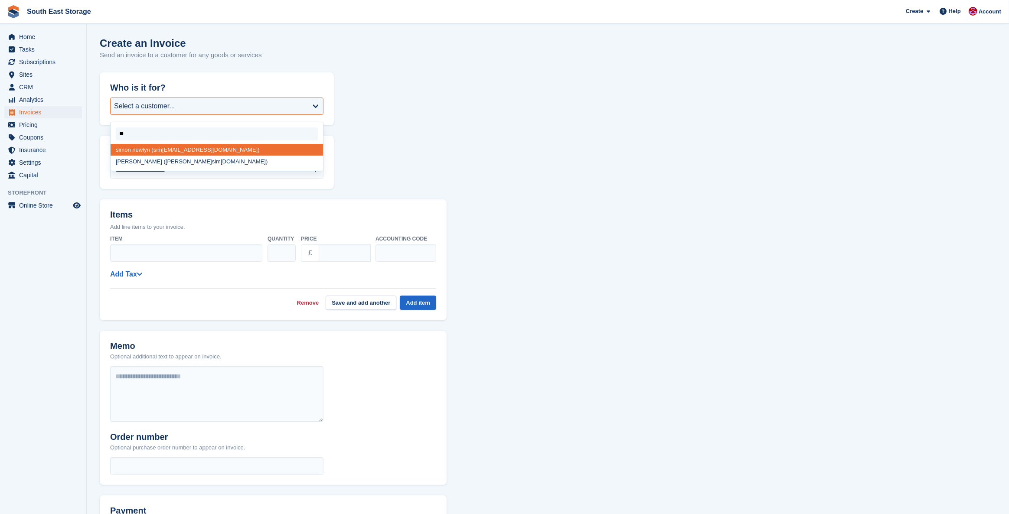
type input "*"
click at [498, 138] on form "**********" at bounding box center [548, 330] width 897 height 517
click at [25, 73] on span "Sites" at bounding box center [45, 75] width 52 height 12
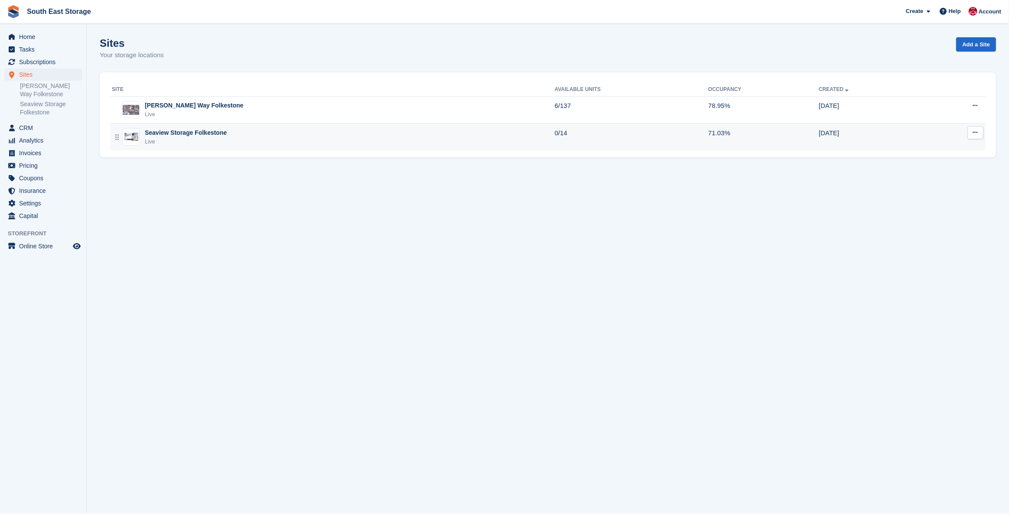
click at [188, 131] on div "Seaview Storage Folkestone" at bounding box center [186, 132] width 82 height 9
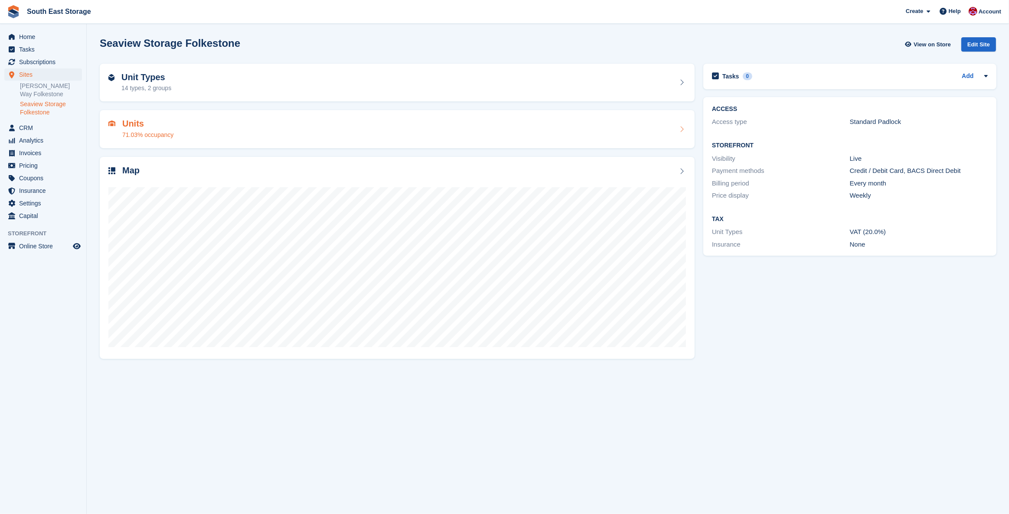
click at [169, 128] on div "Units 71.03% occupancy" at bounding box center [147, 129] width 51 height 21
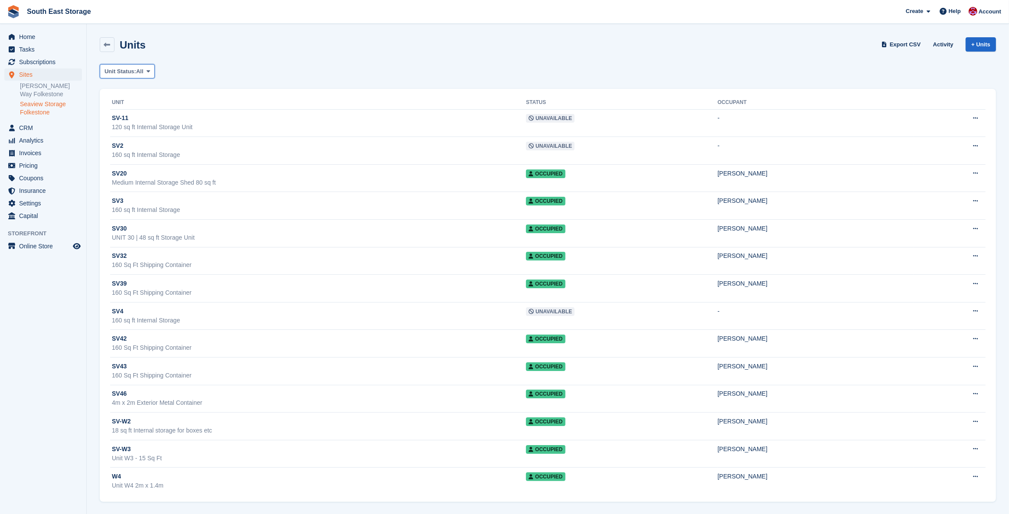
click at [150, 76] on button "Unit Status: All" at bounding box center [127, 71] width 55 height 14
click at [149, 106] on link "Available" at bounding box center [141, 108] width 75 height 16
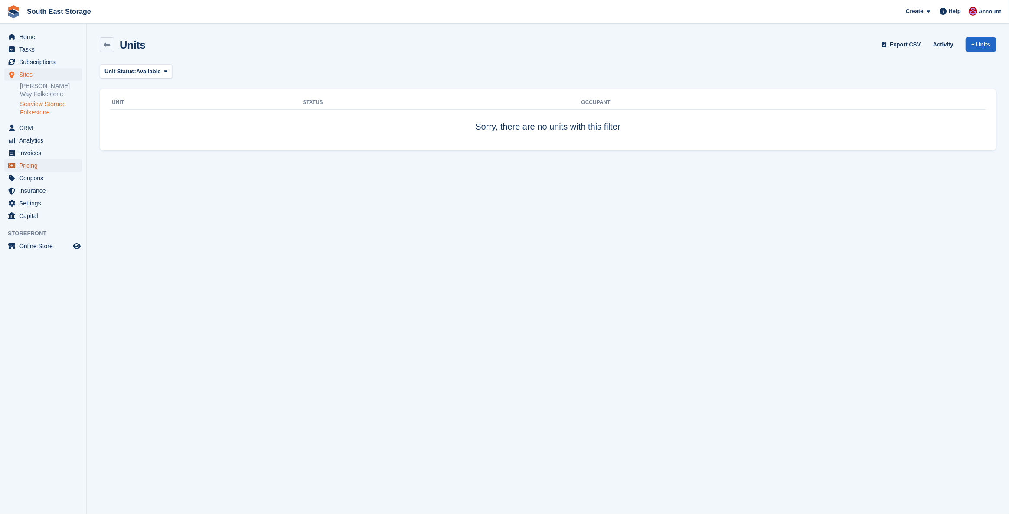
click at [30, 160] on span "Pricing" at bounding box center [45, 166] width 52 height 12
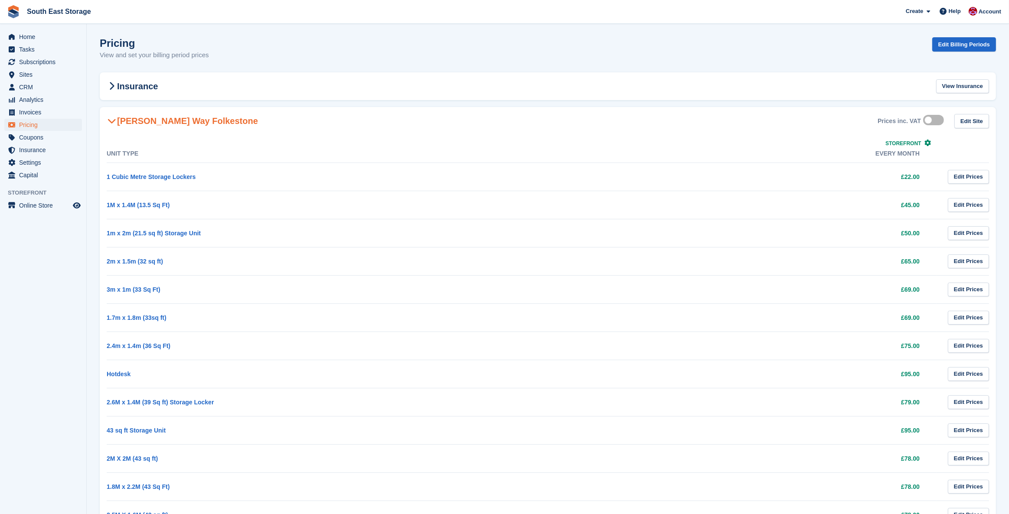
click at [110, 123] on icon at bounding box center [112, 121] width 9 height 9
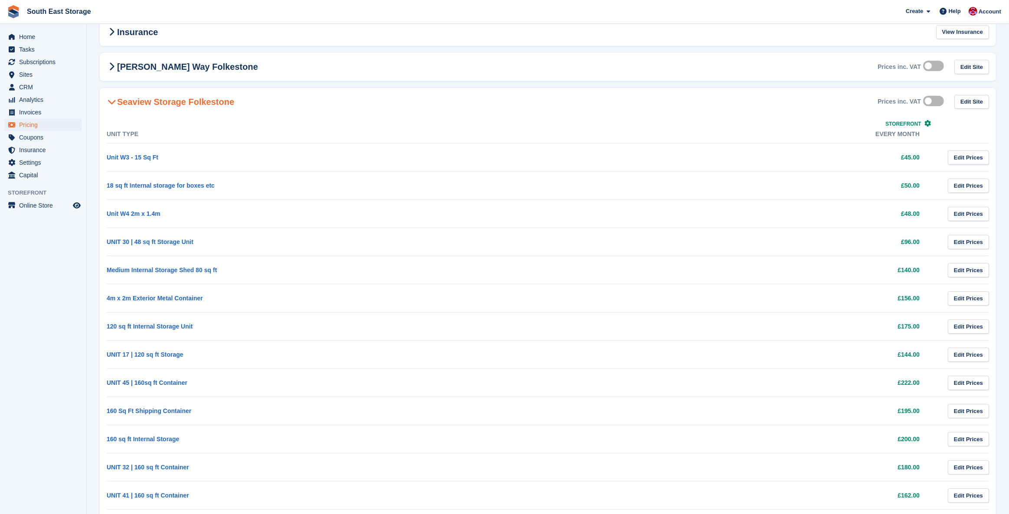
scroll to position [104, 0]
